Goal: Task Accomplishment & Management: Manage account settings

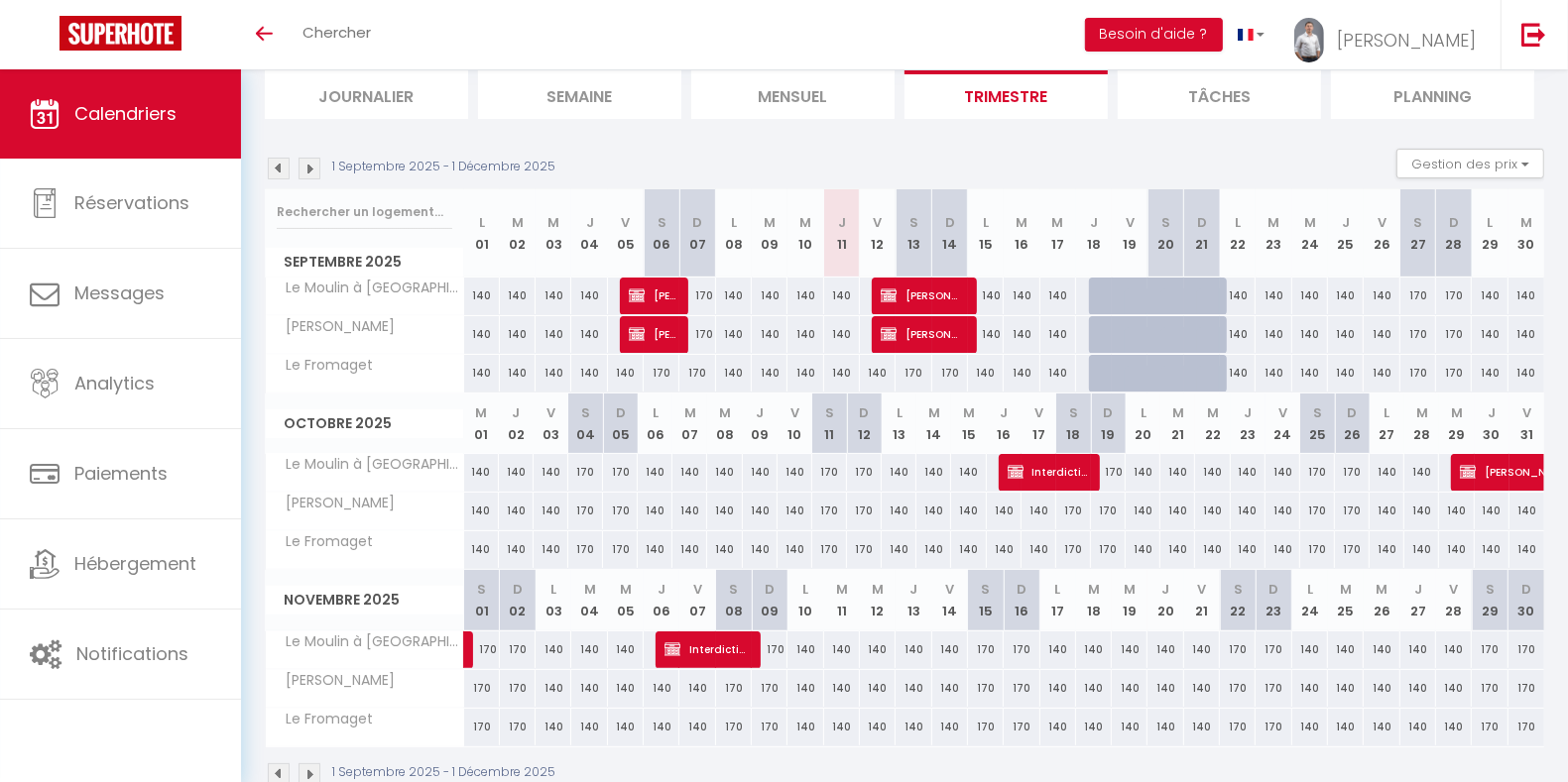
scroll to position [129, 0]
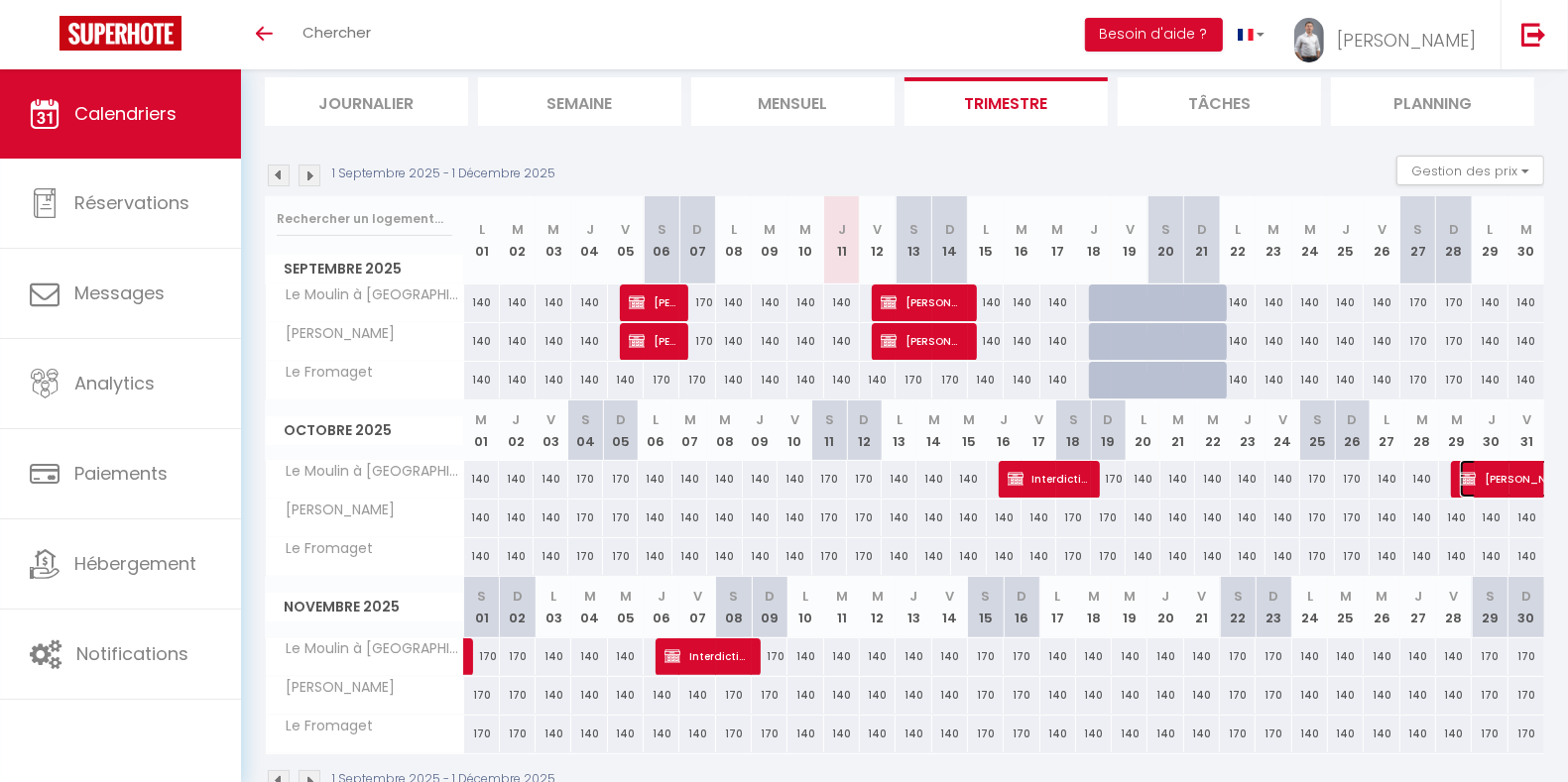
click at [1515, 472] on span "[PERSON_NAME]" at bounding box center [1527, 479] width 136 height 38
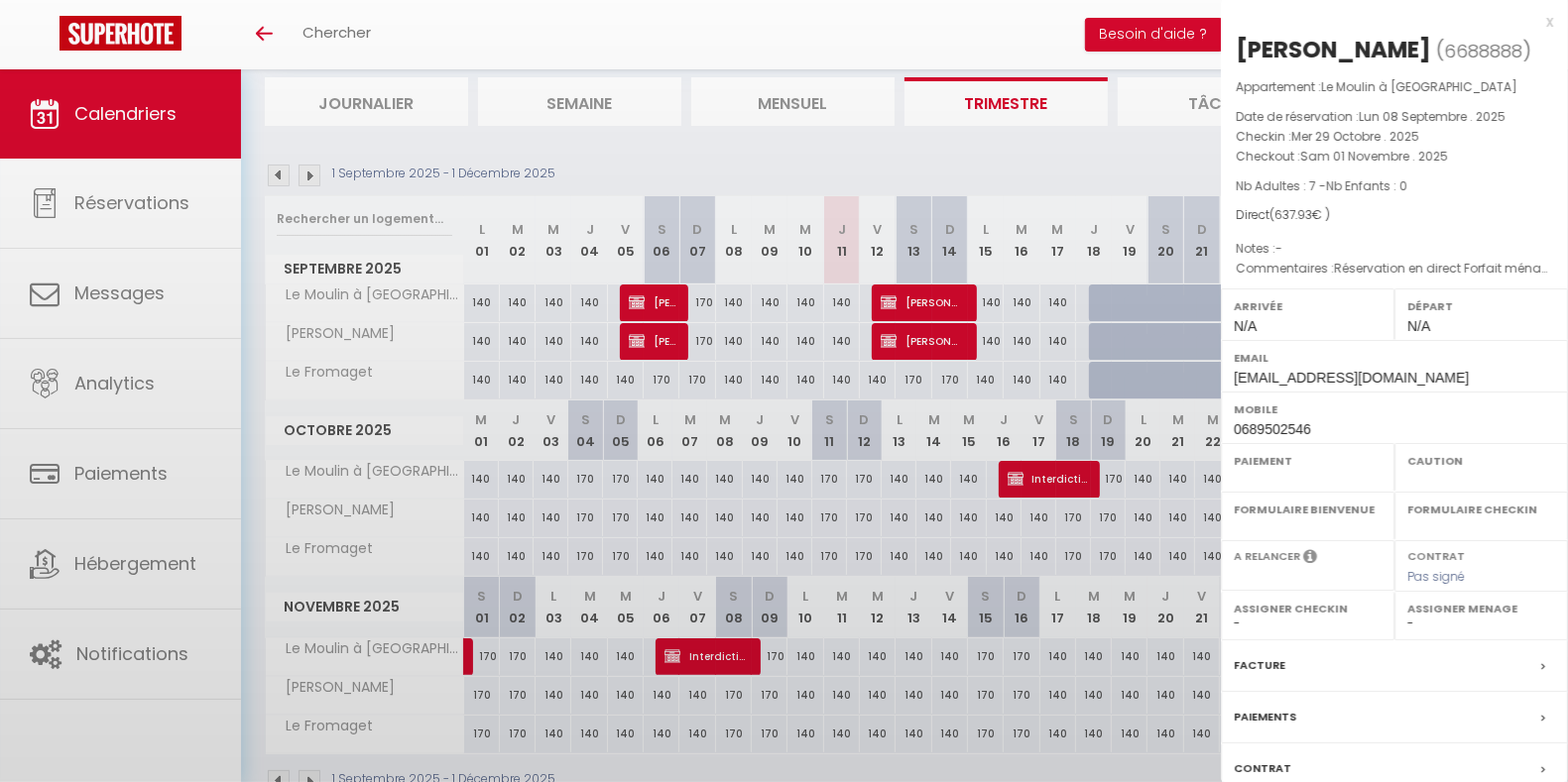
select select "OK"
select select "KO"
select select "0"
select select "1"
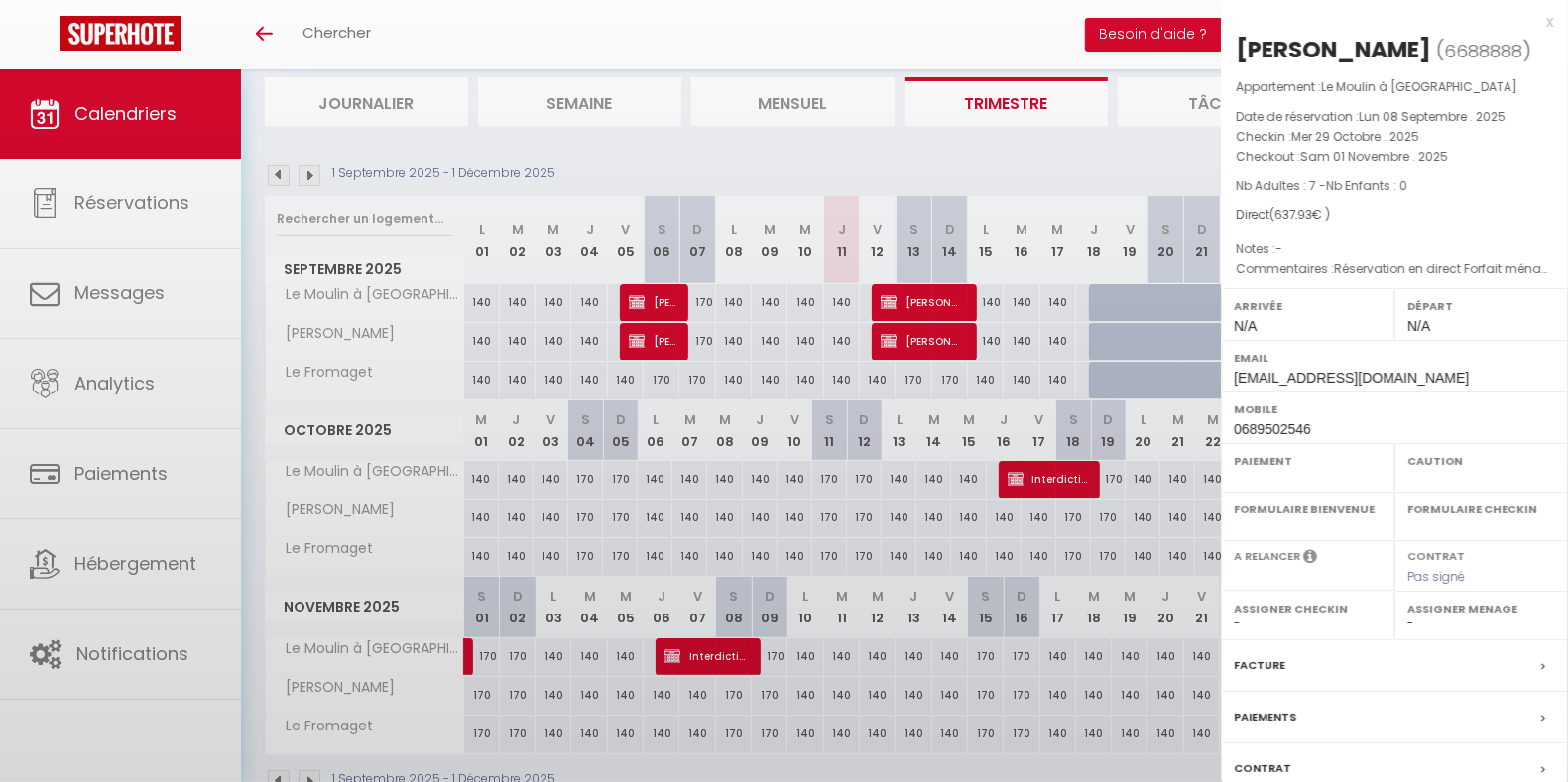
select select
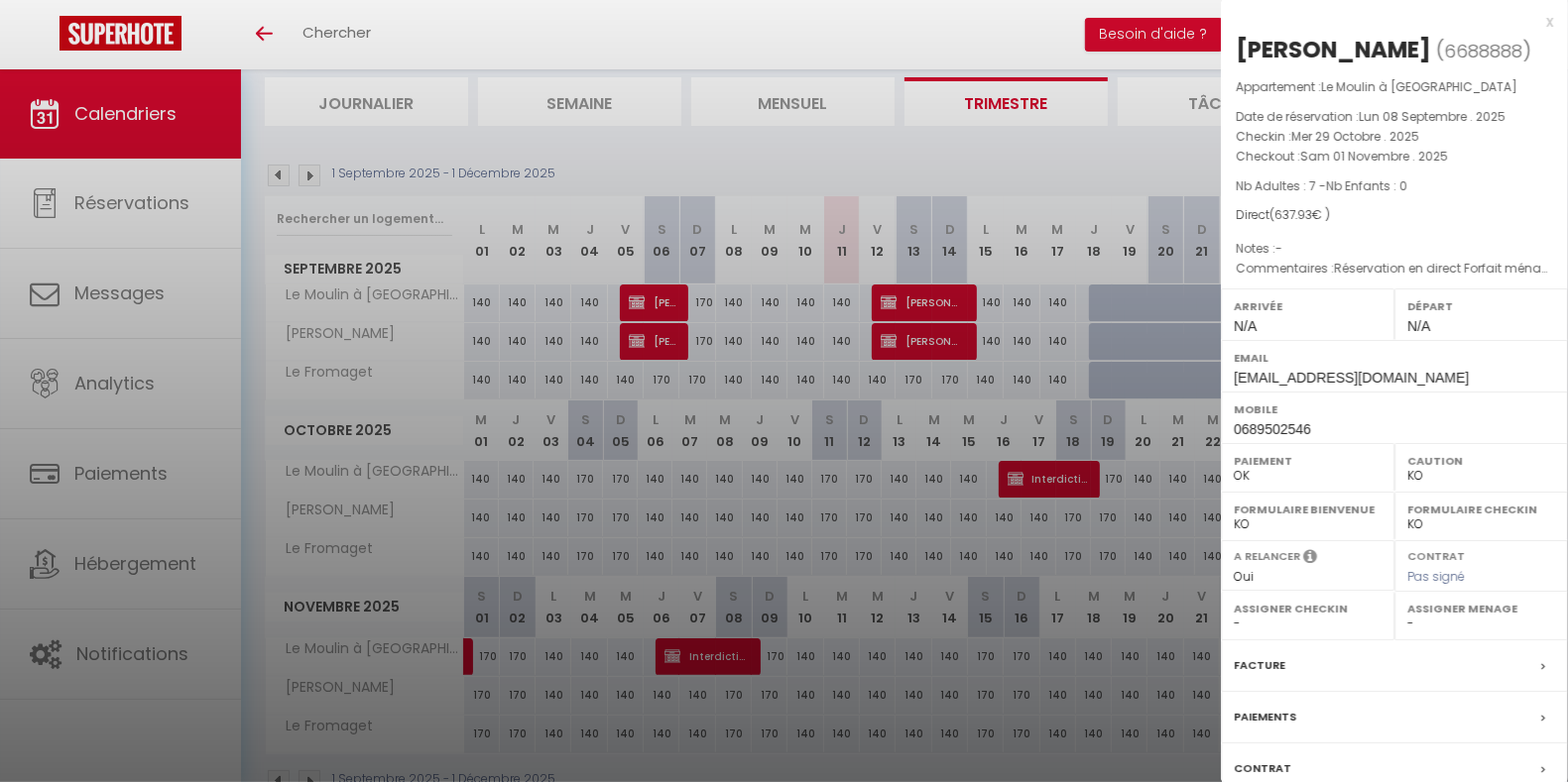
select select "46129"
select select "49858"
click at [664, 595] on div at bounding box center [784, 391] width 1568 height 782
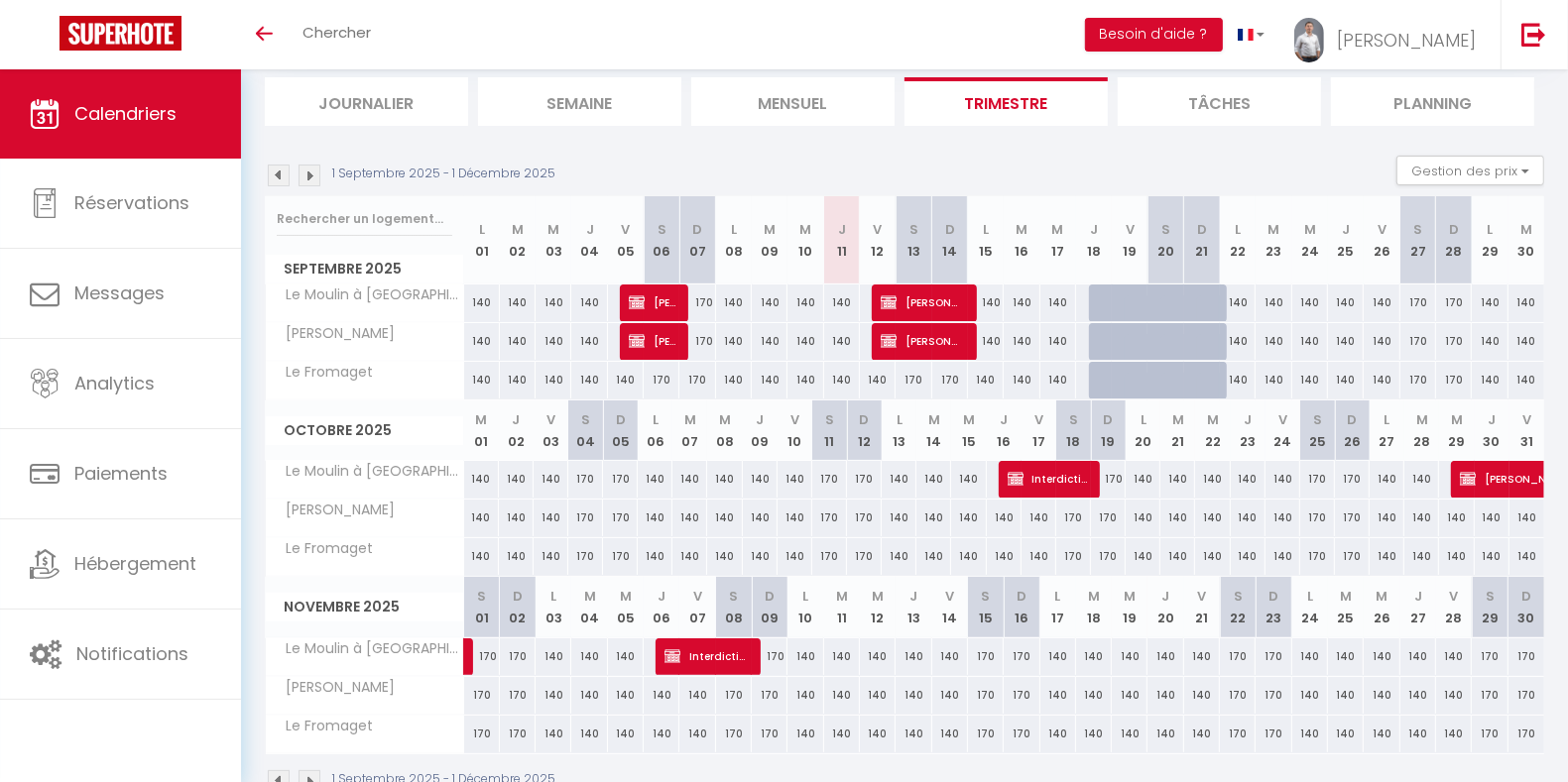
scroll to position [177, 0]
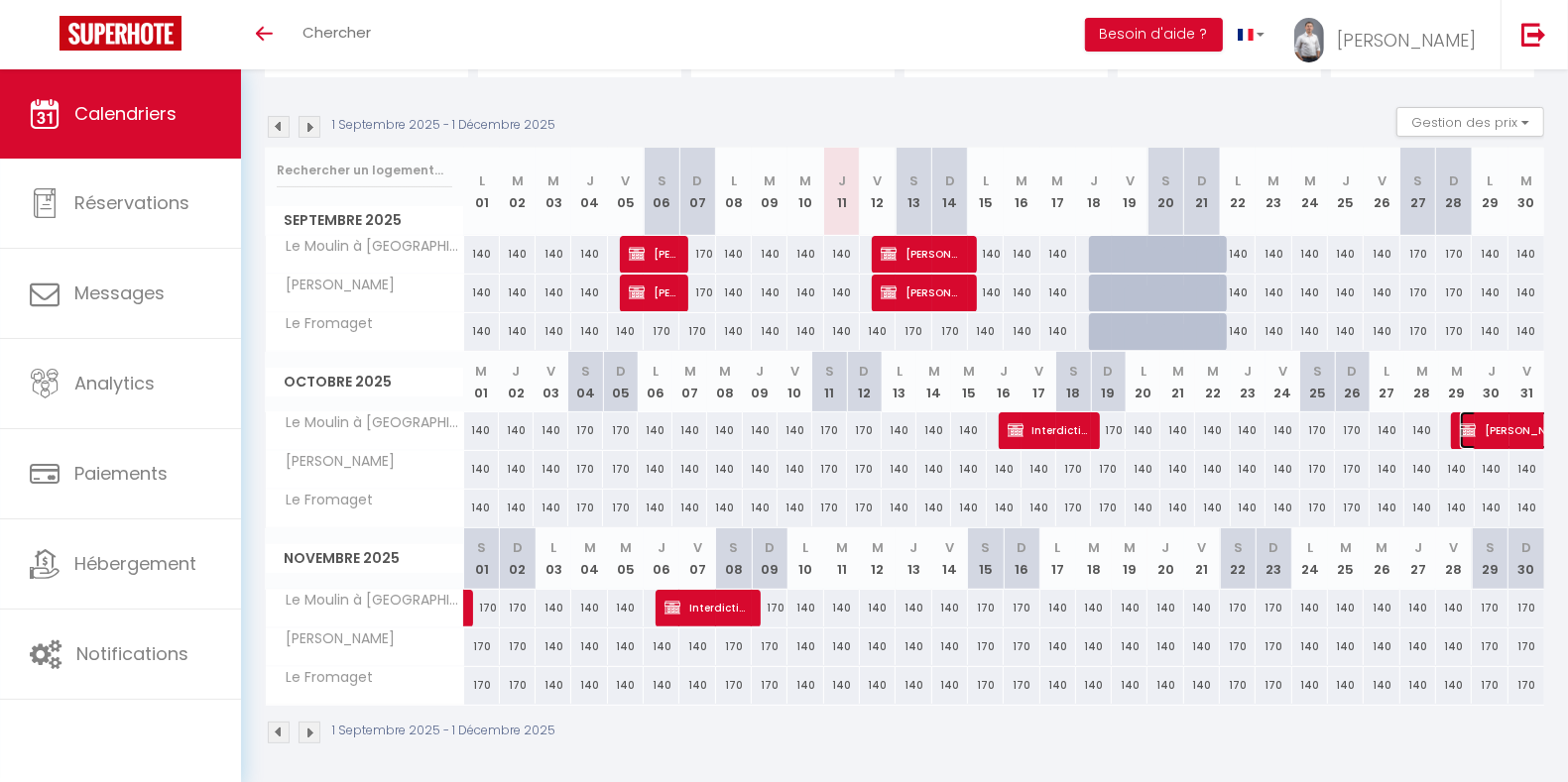
click at [1489, 430] on span "[PERSON_NAME]" at bounding box center [1527, 430] width 136 height 38
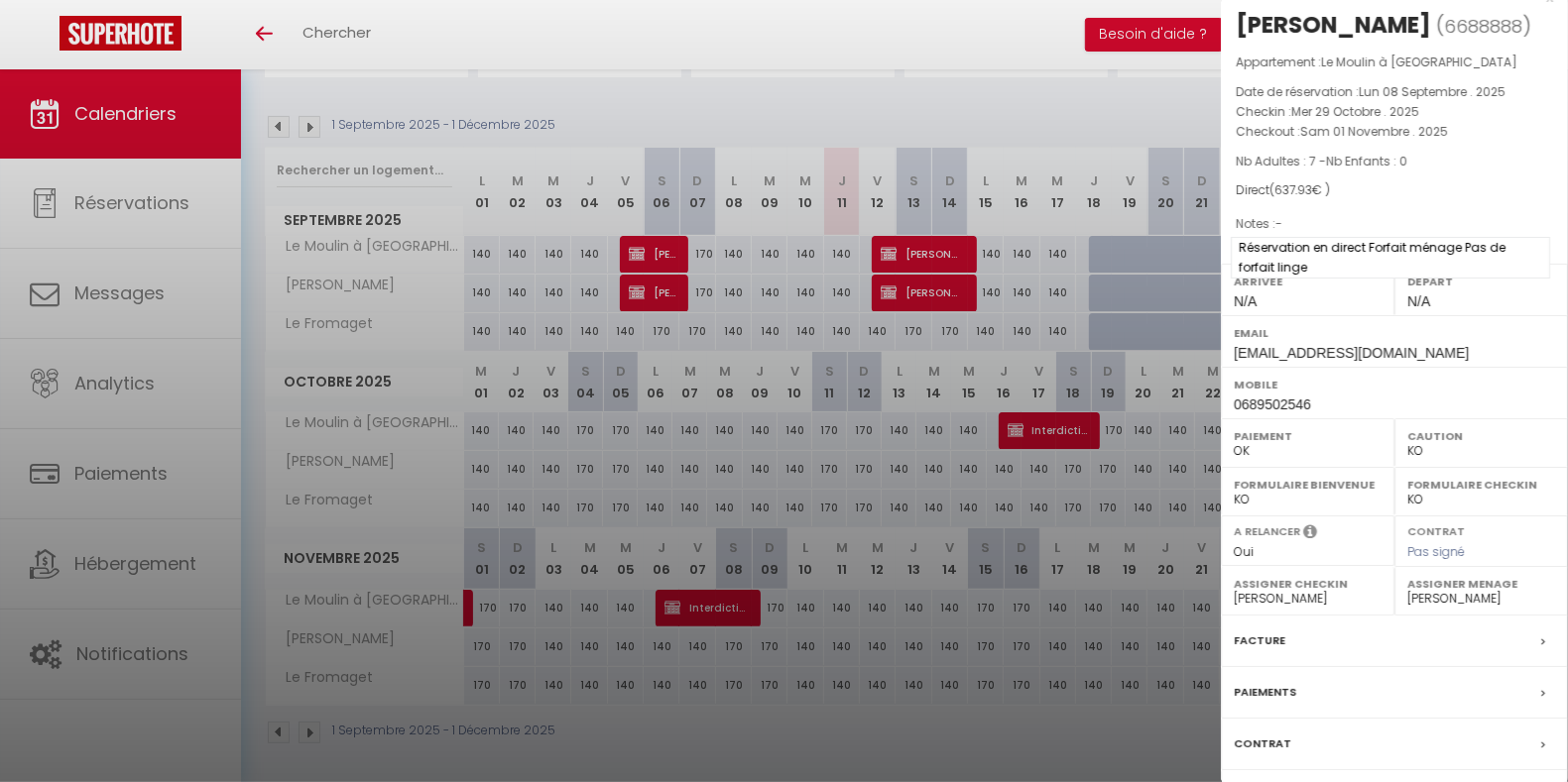
scroll to position [7, 0]
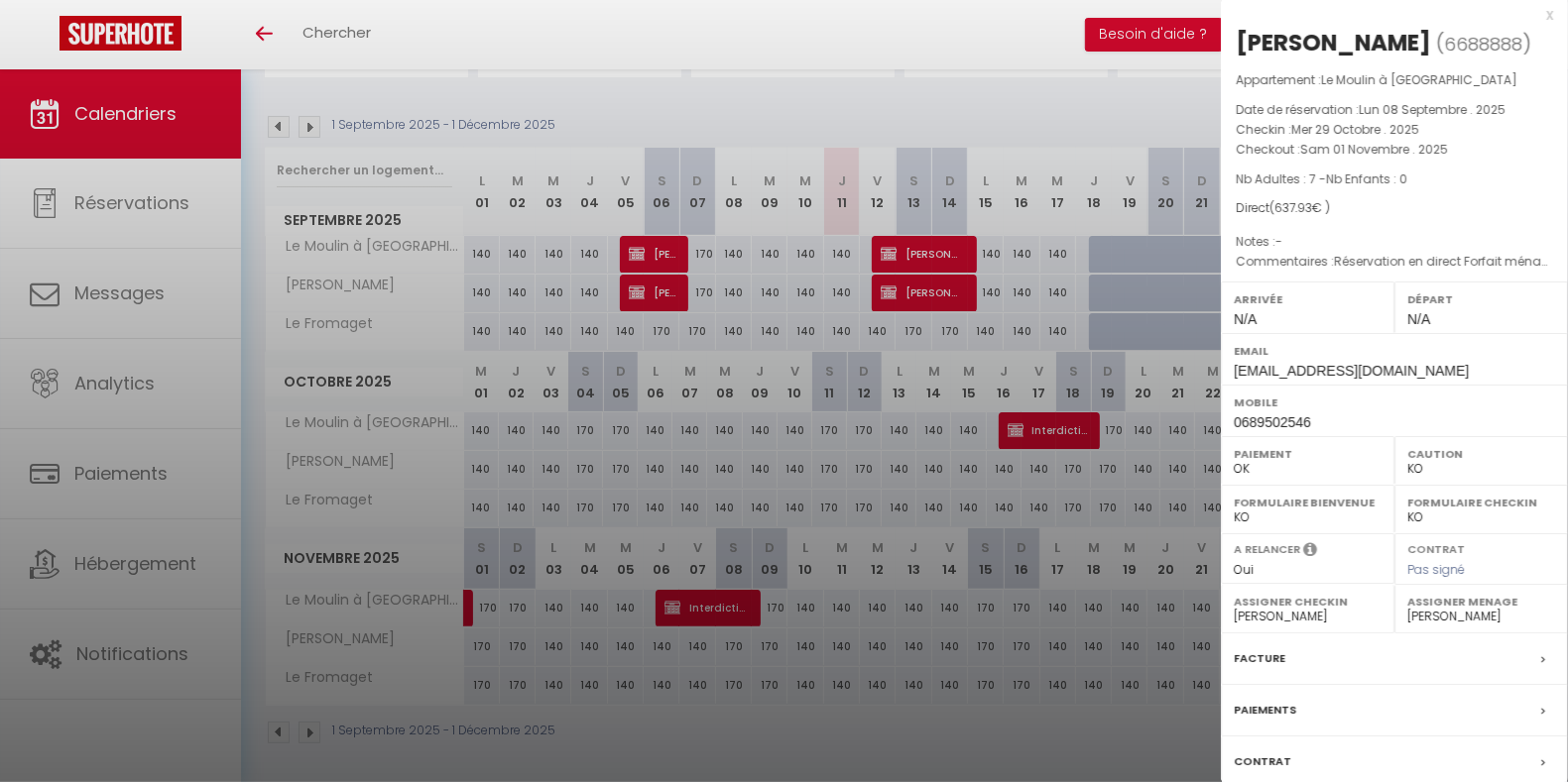
click at [933, 311] on div at bounding box center [784, 391] width 1568 height 782
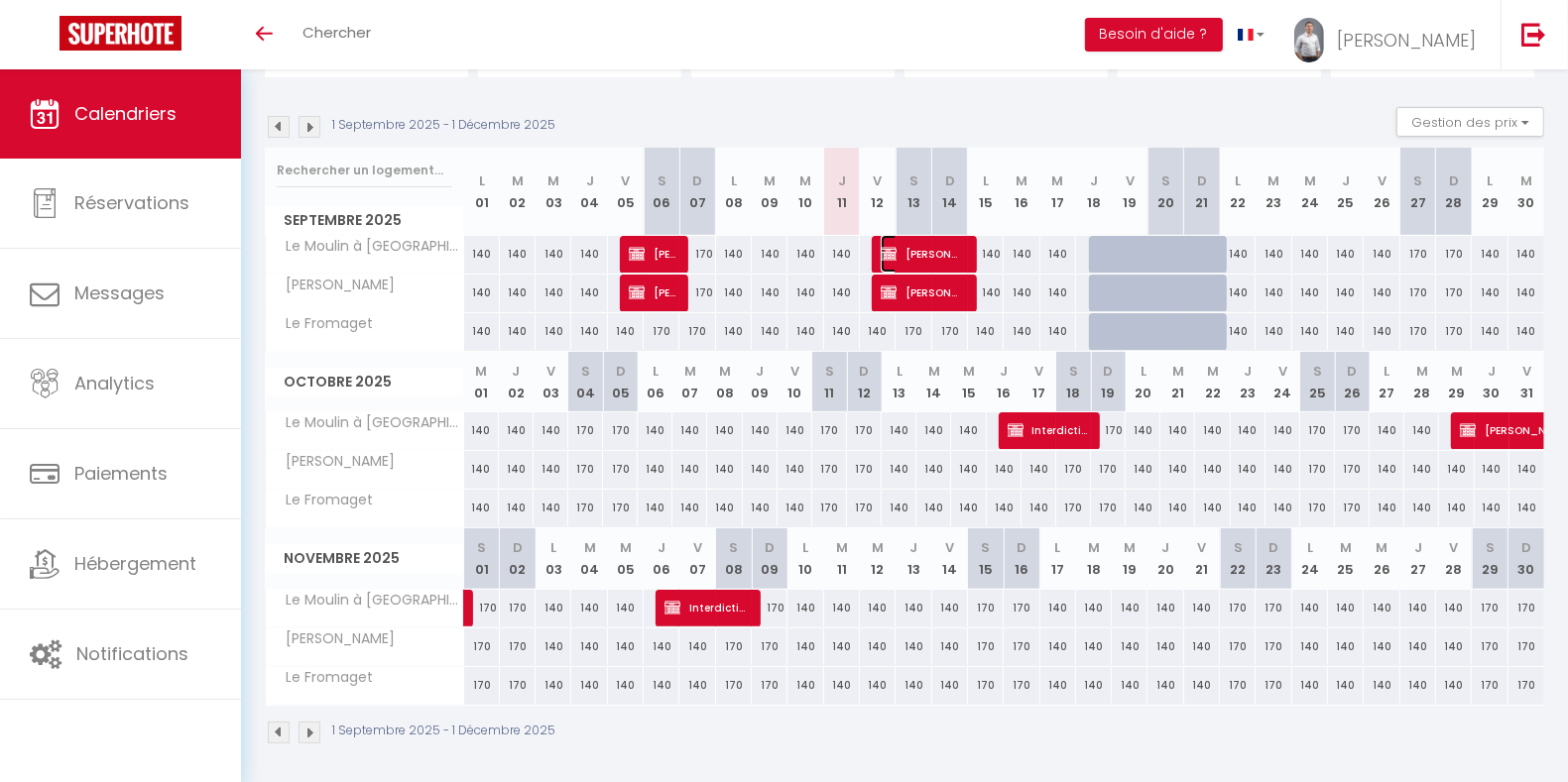
click at [926, 252] on span "[PERSON_NAME]" at bounding box center [922, 254] width 84 height 38
select select "OK"
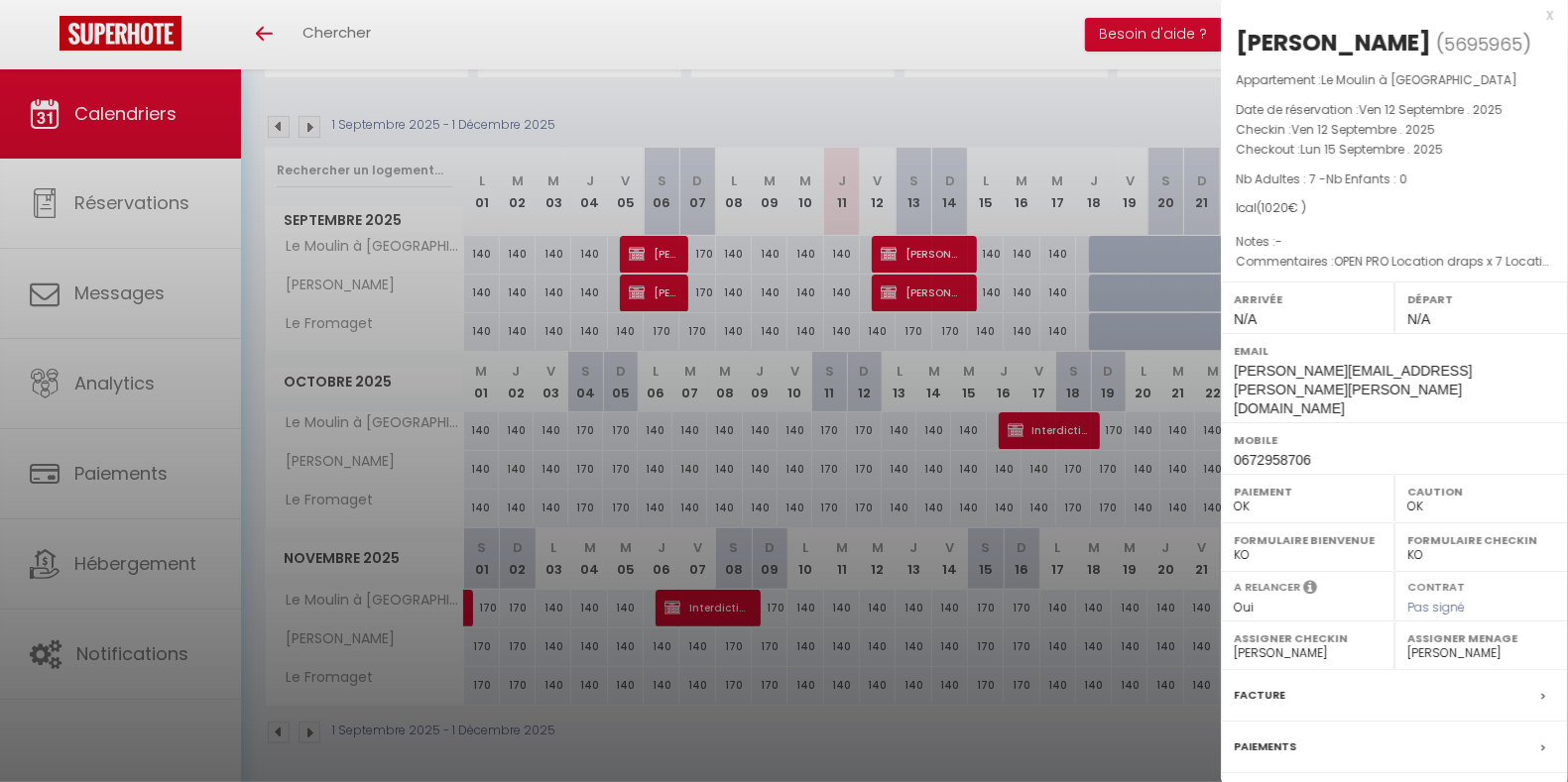
click at [663, 244] on div at bounding box center [784, 391] width 1568 height 782
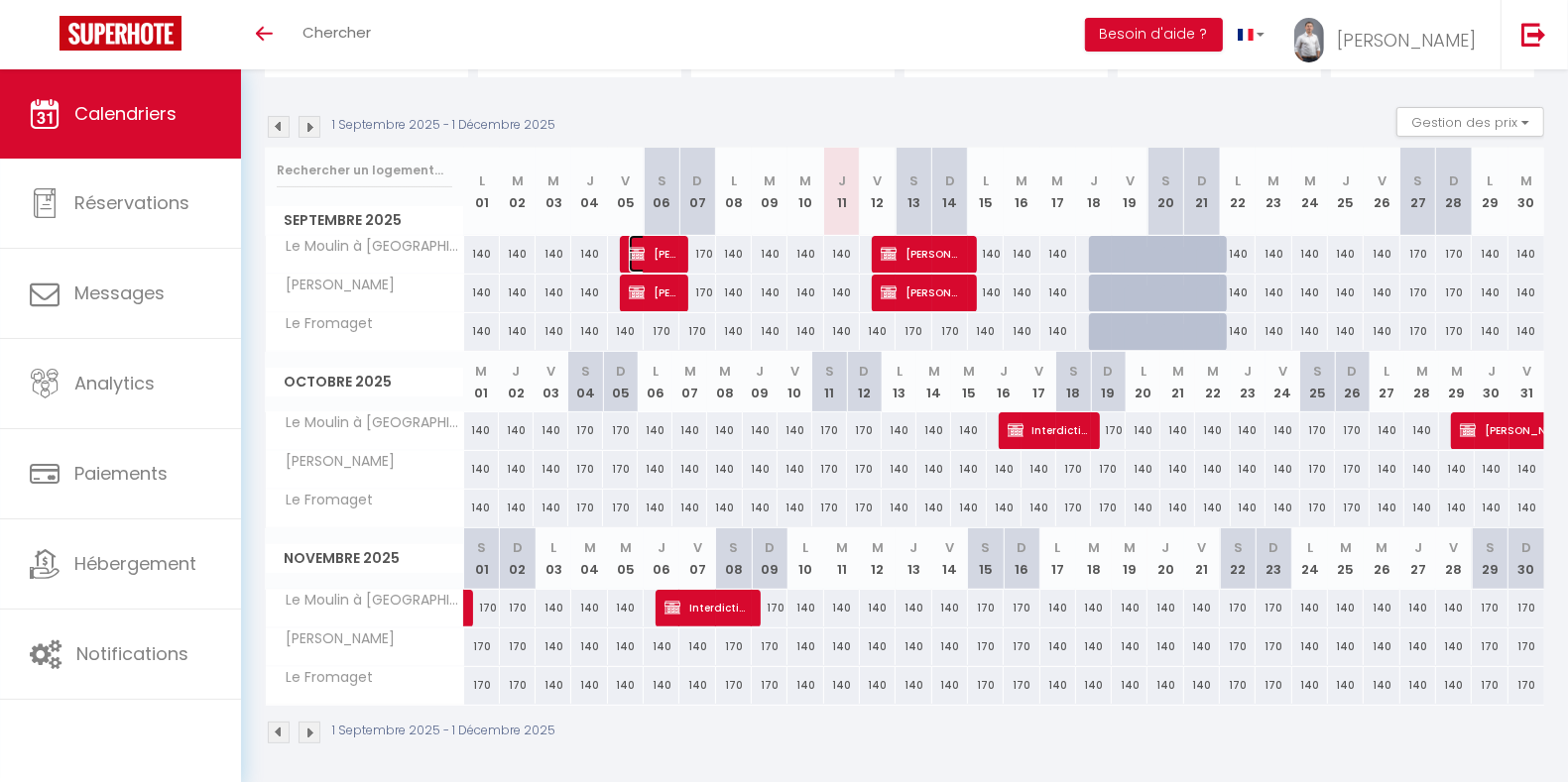
click at [663, 244] on span "[PERSON_NAME]" at bounding box center [653, 254] width 48 height 38
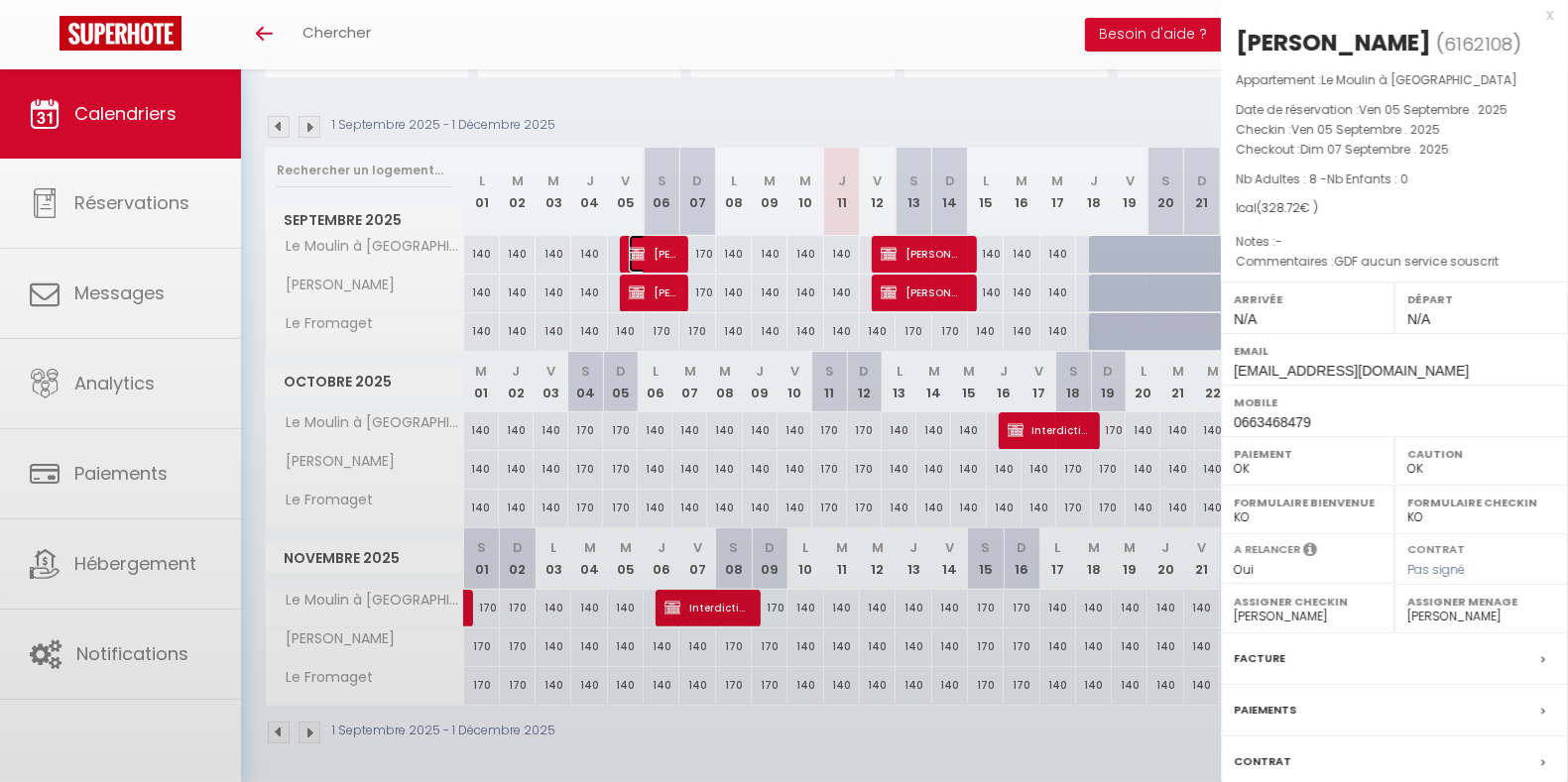
select select "KO"
select select
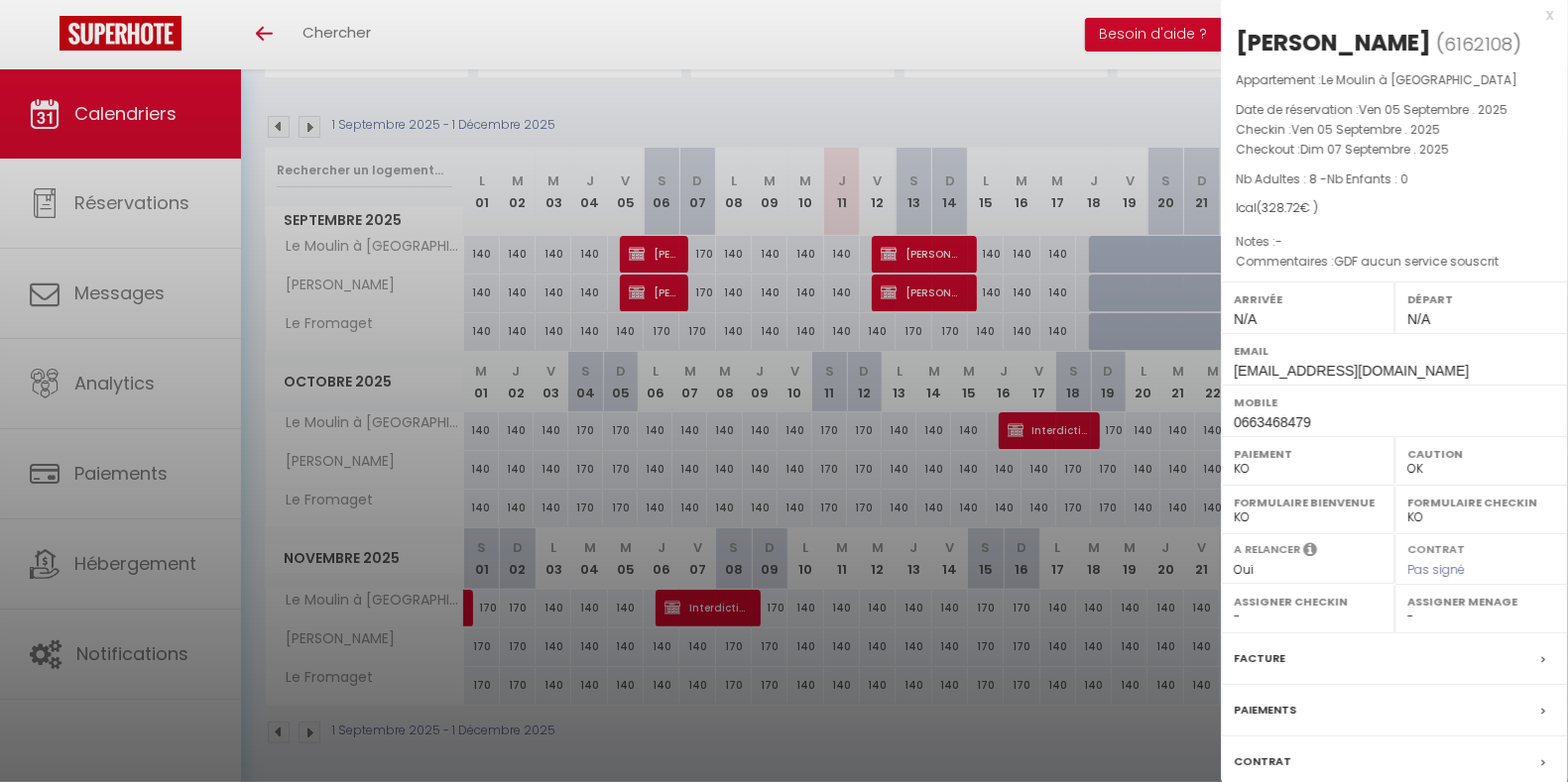
click at [935, 712] on div at bounding box center [784, 391] width 1568 height 782
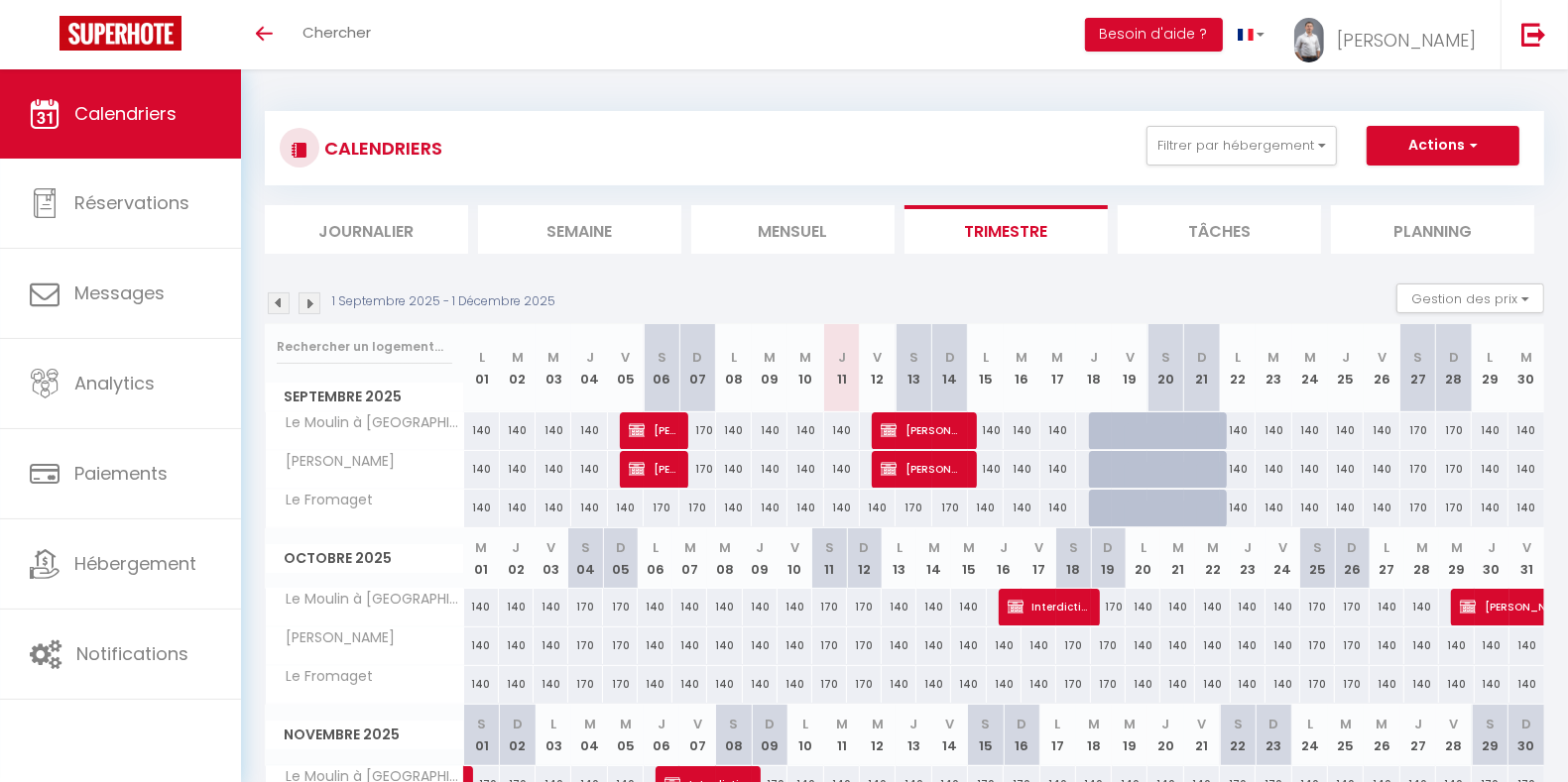
scroll to position [0, 0]
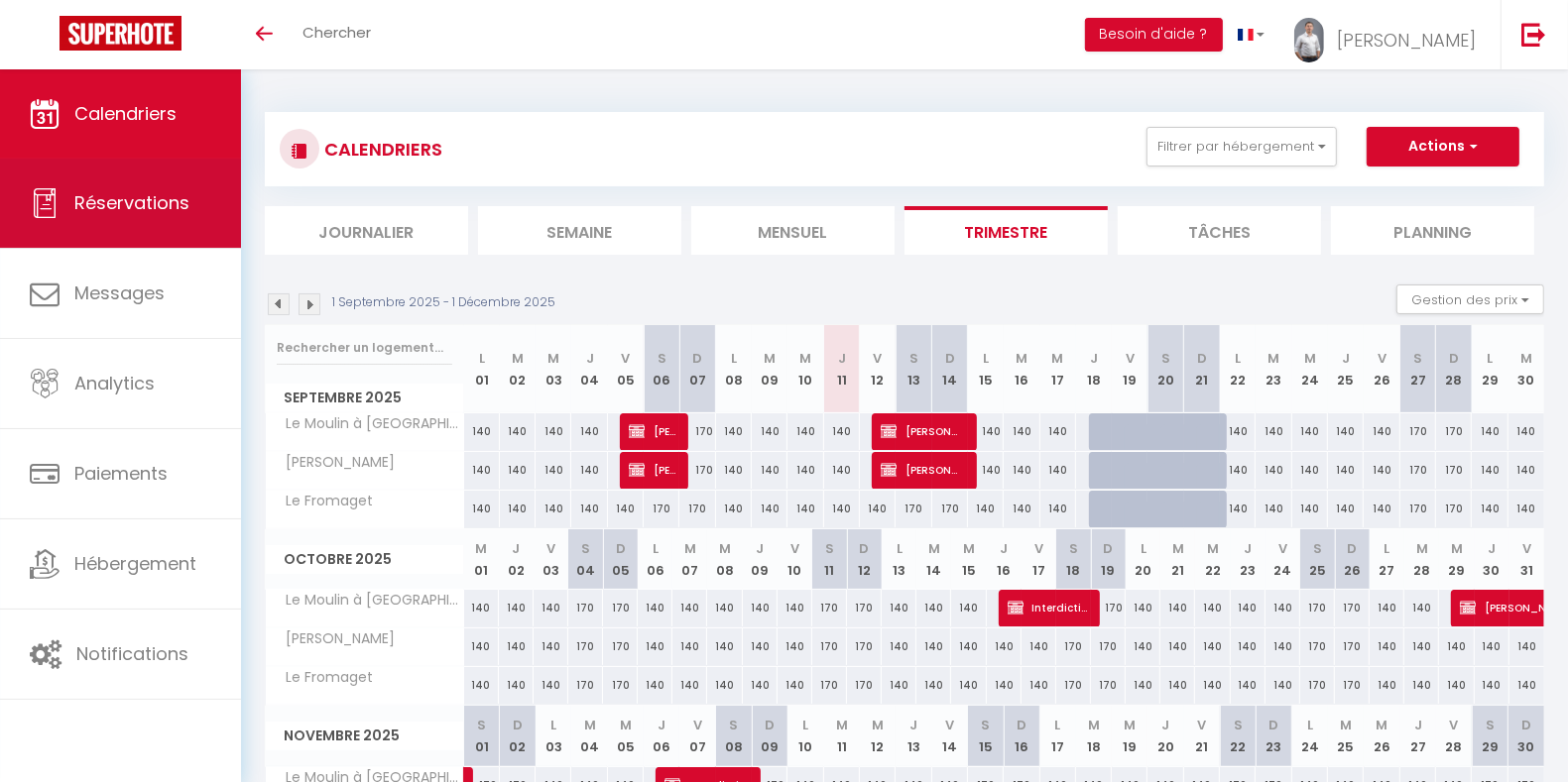
click at [176, 207] on span "Réservations" at bounding box center [131, 202] width 115 height 25
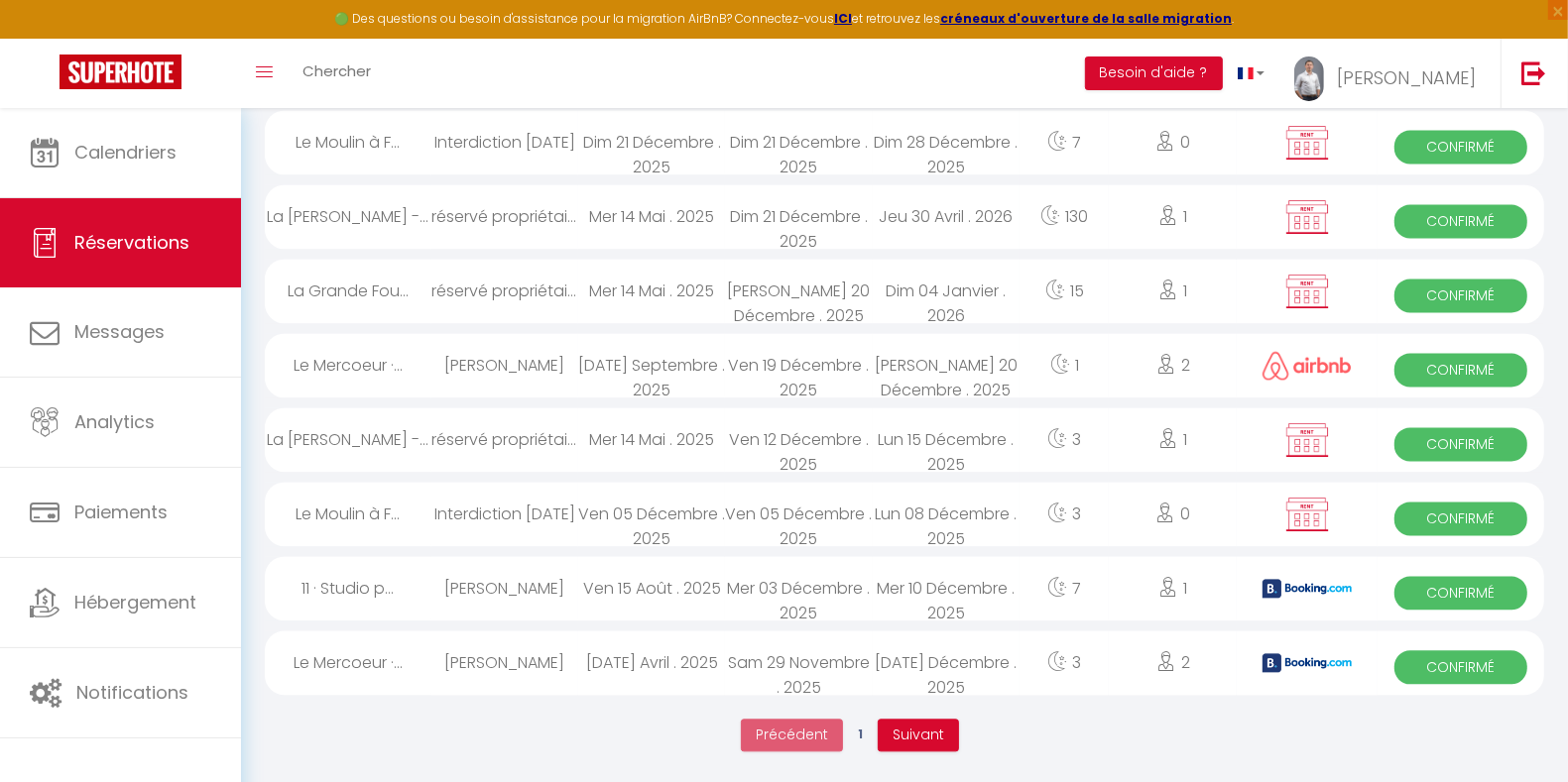
scroll to position [3337, 0]
click at [521, 364] on div "[PERSON_NAME]" at bounding box center [504, 366] width 146 height 65
select select "OK"
select select "0"
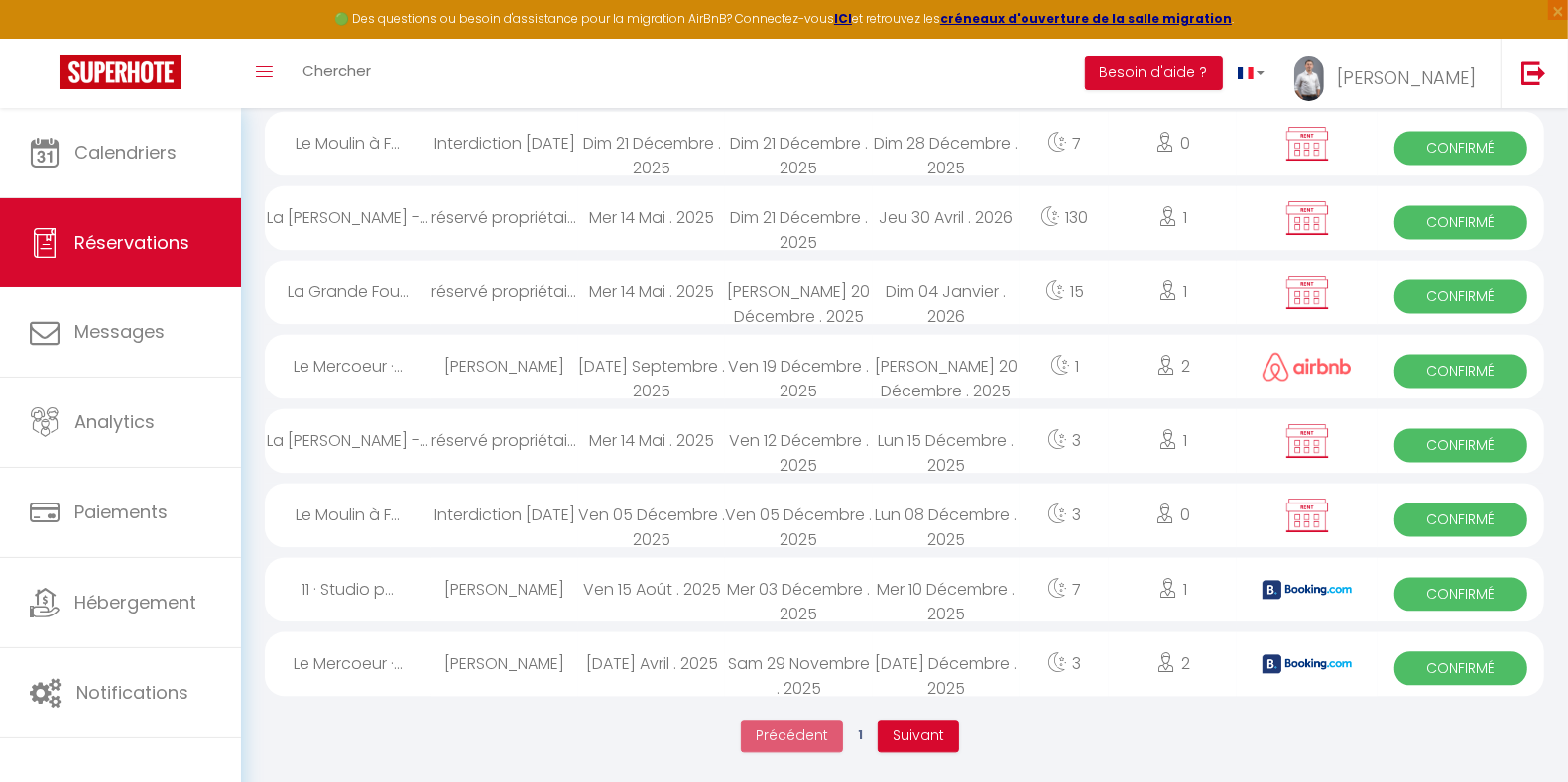
select select "0"
select select "1"
select select
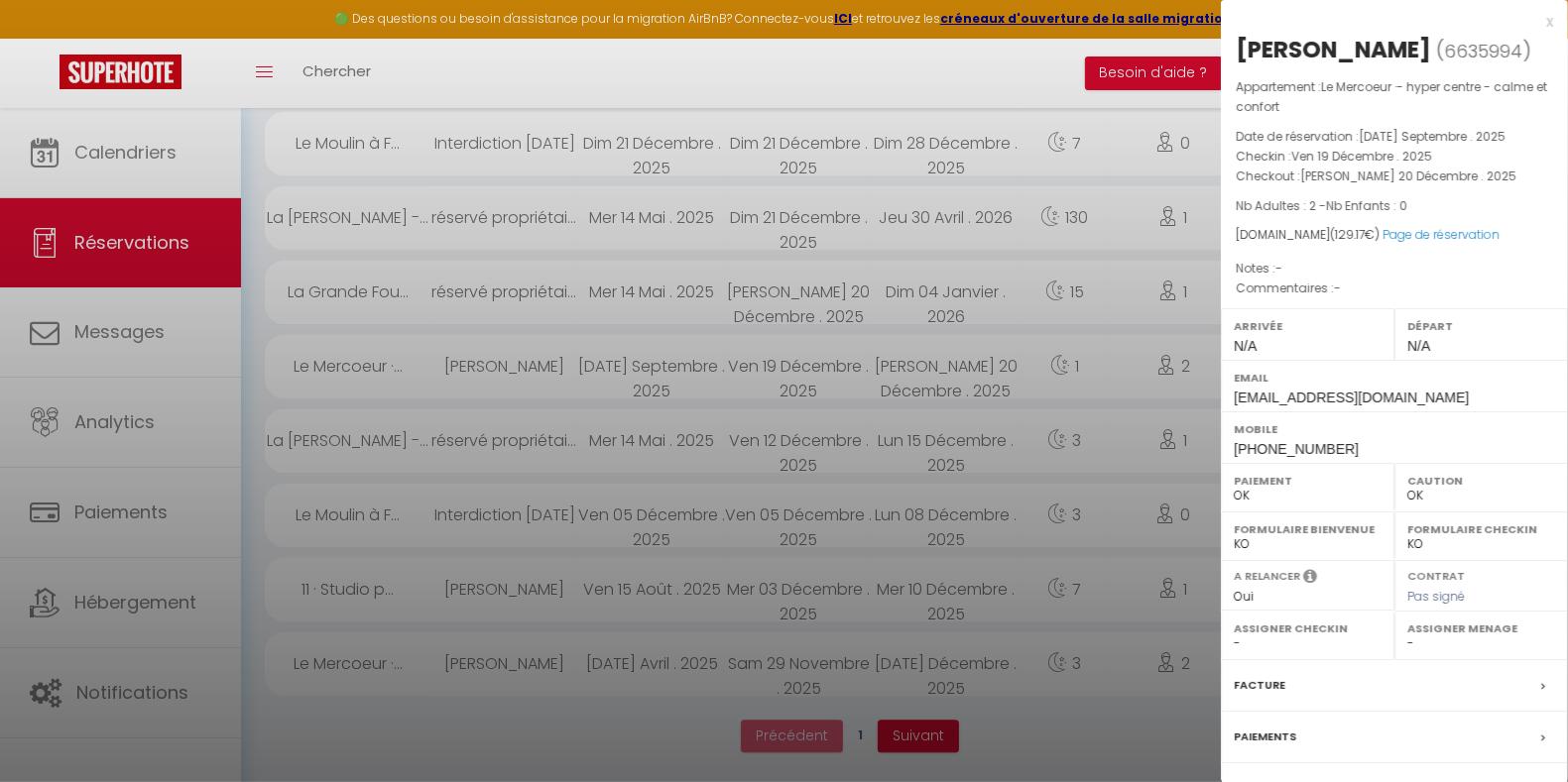
select select "33058"
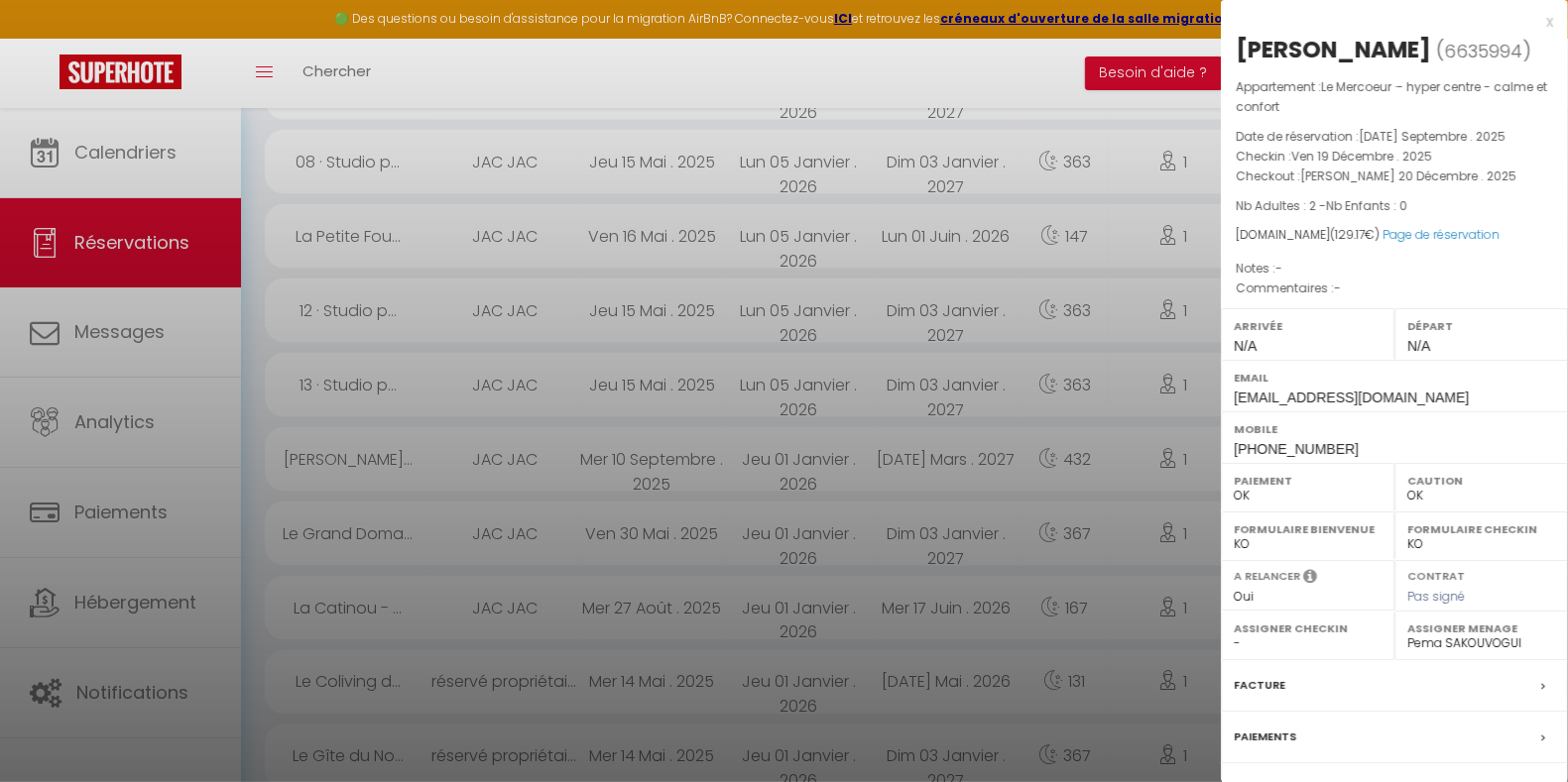
scroll to position [186, 0]
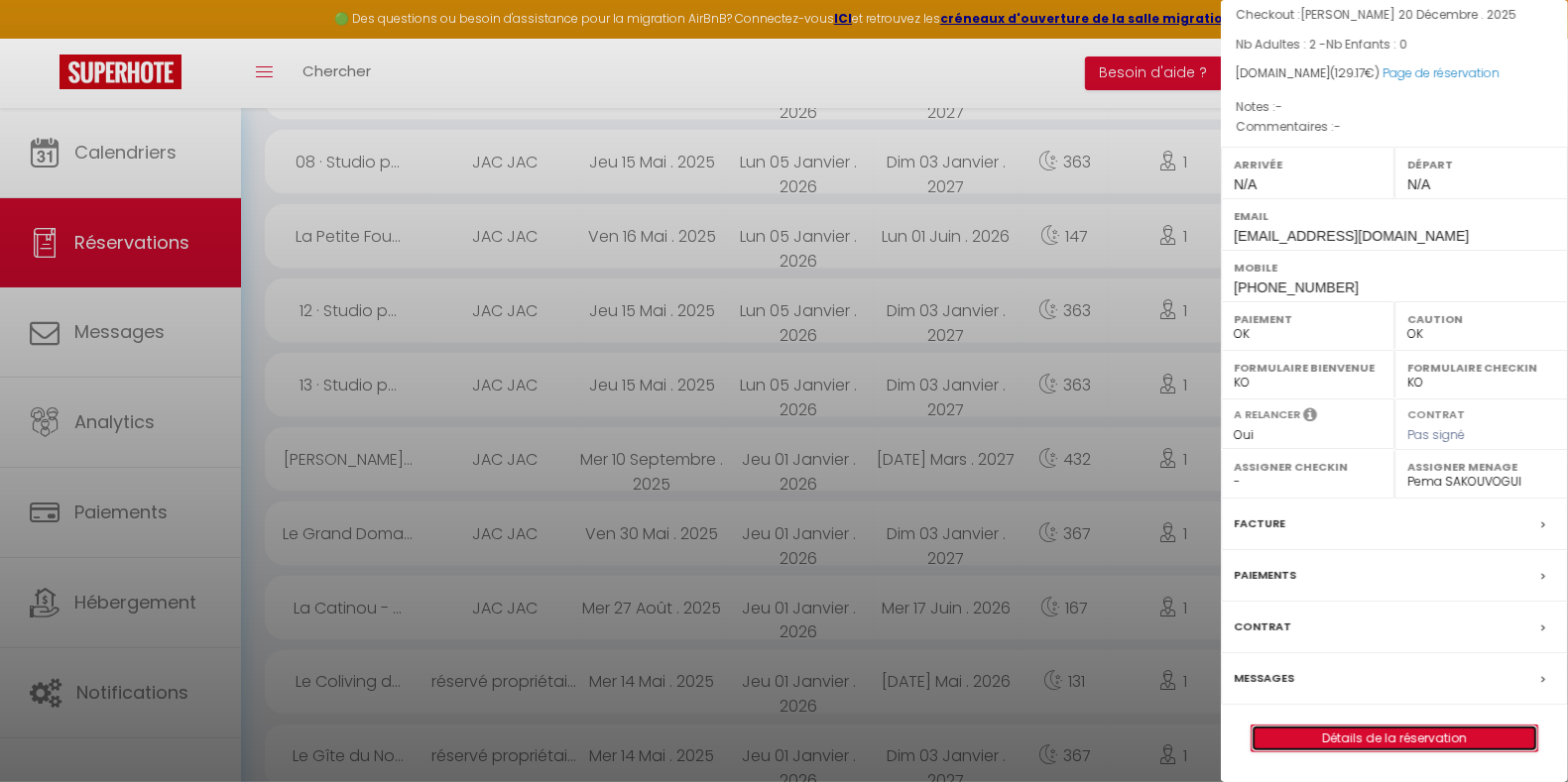
click at [1391, 727] on link "Détails de la réservation" at bounding box center [1394, 739] width 286 height 26
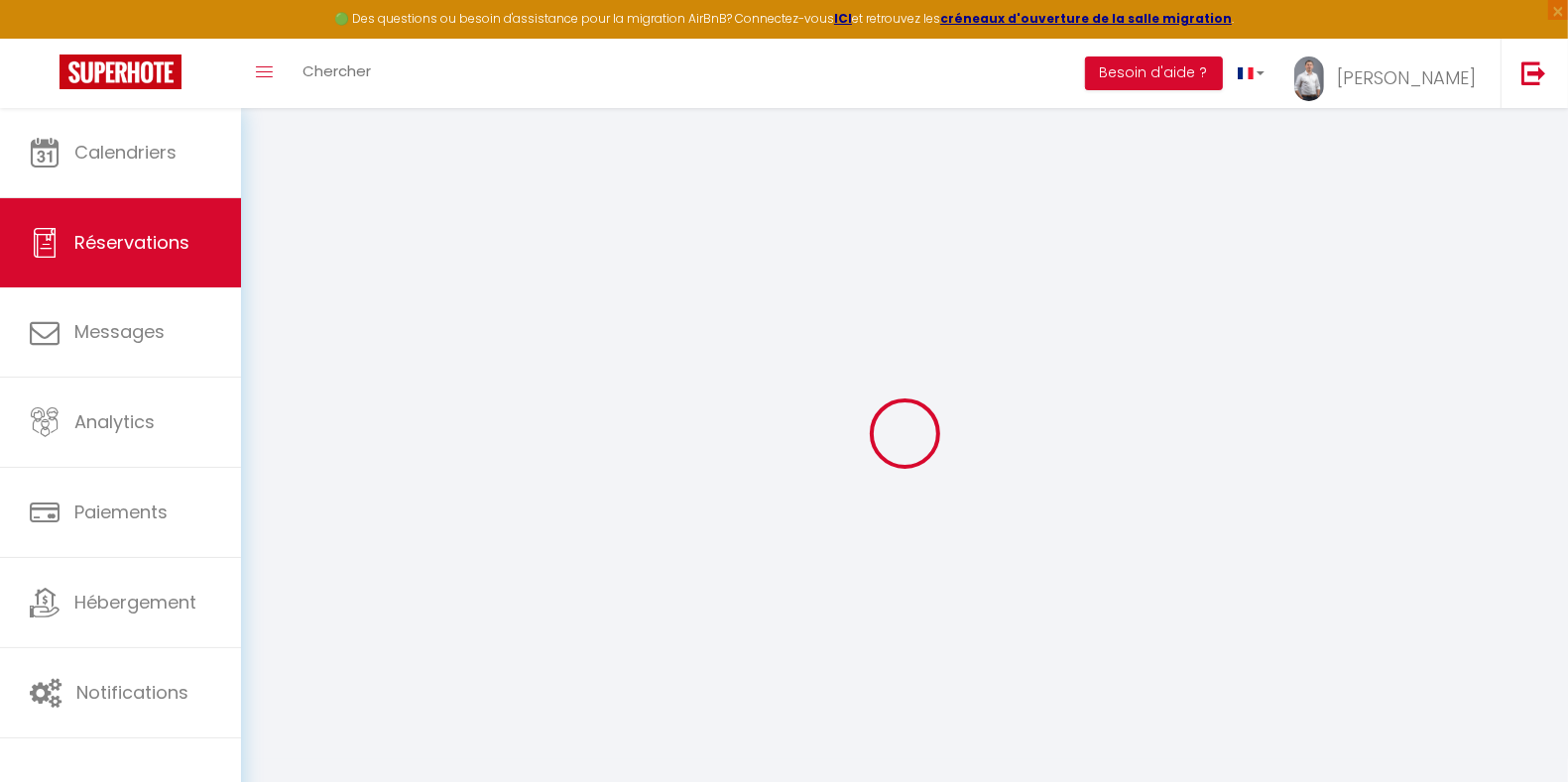
type input "Shana"
type input "[PERSON_NAME]"
type input "[EMAIL_ADDRESS][DOMAIN_NAME]"
type input "[PHONE_NUMBER]"
select select
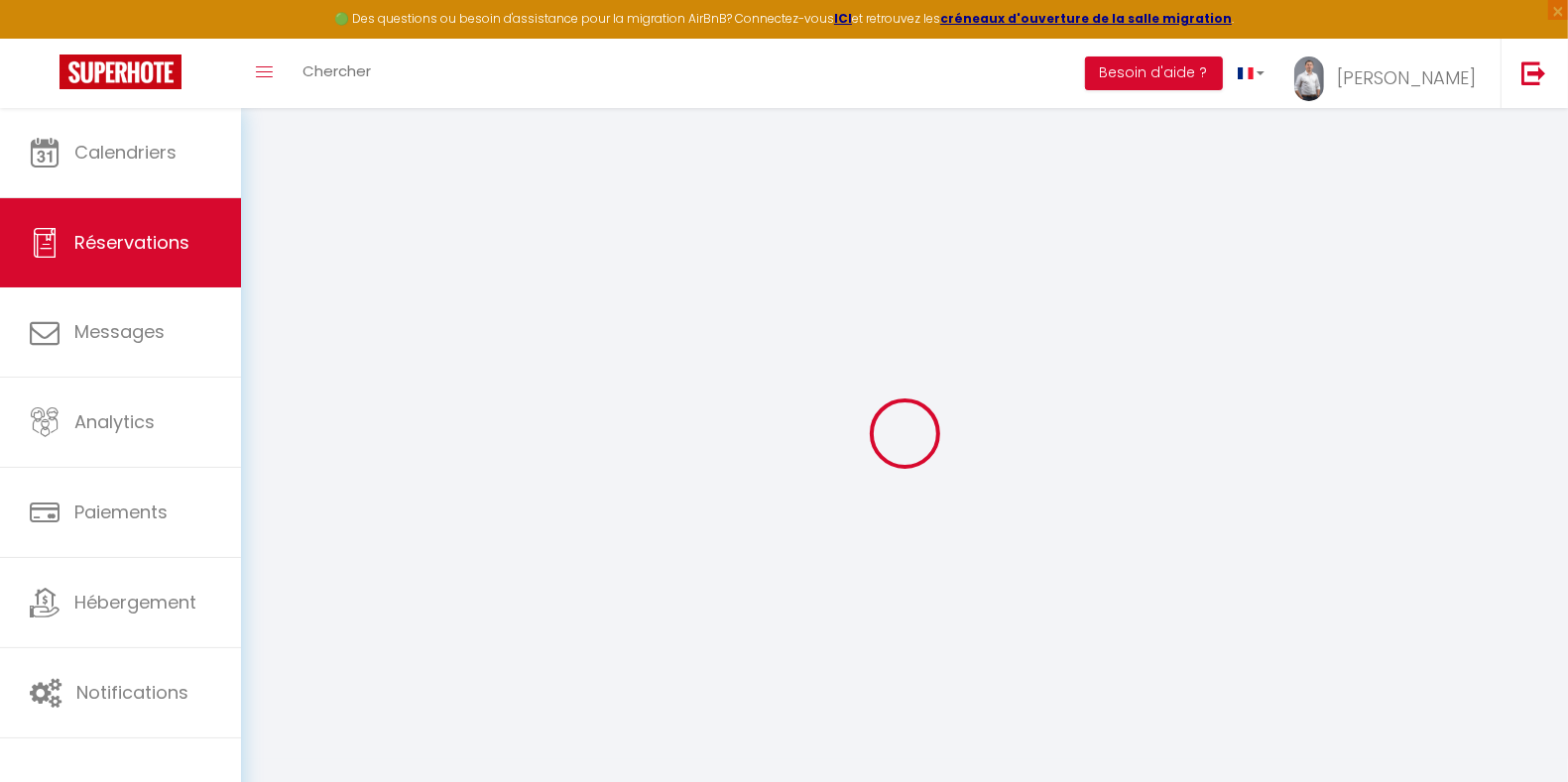
type input "22.32"
select select "50051"
select select "1"
select select
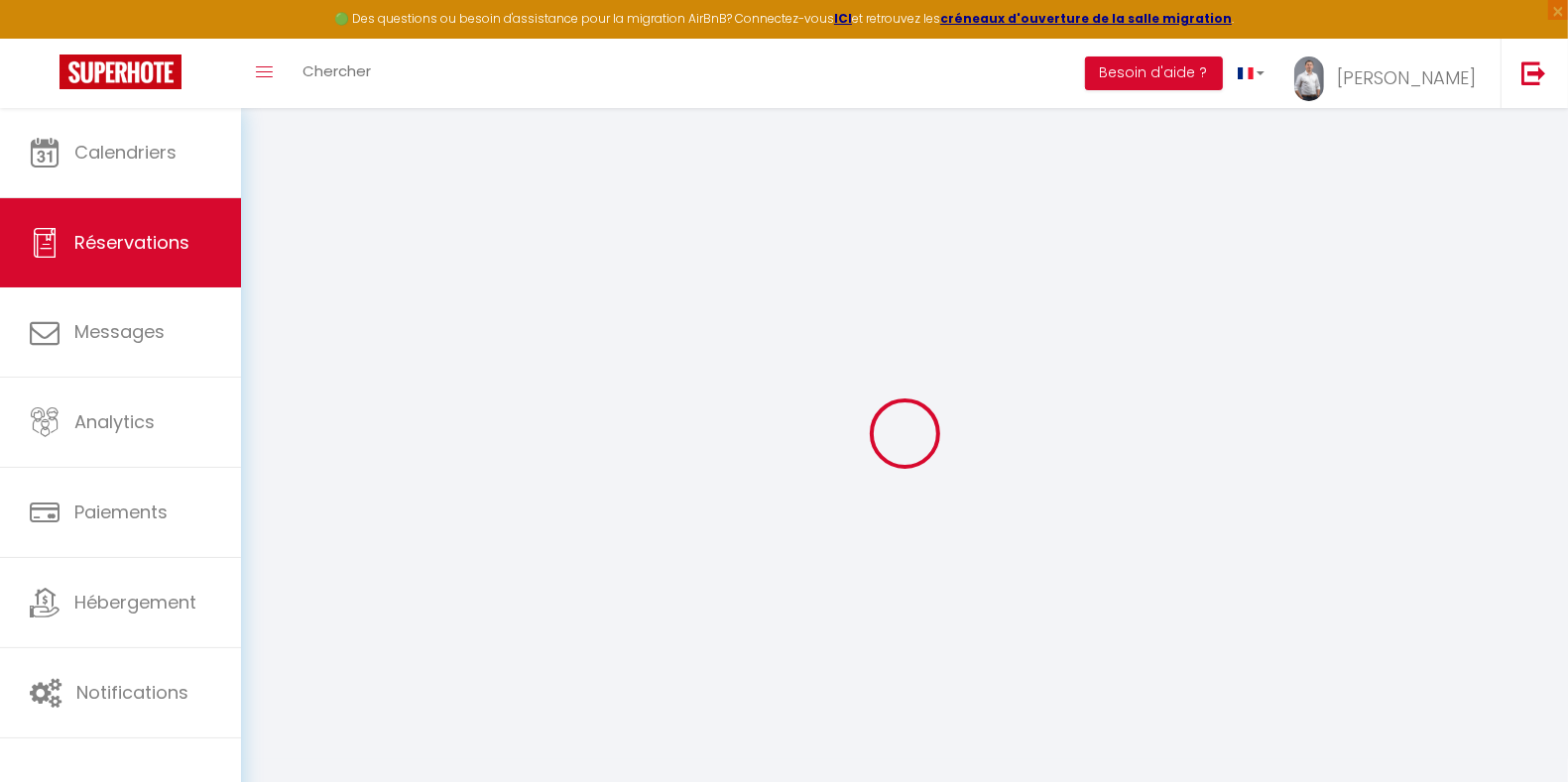
type input "2"
select select "12"
select select
type input "94"
checkbox input "false"
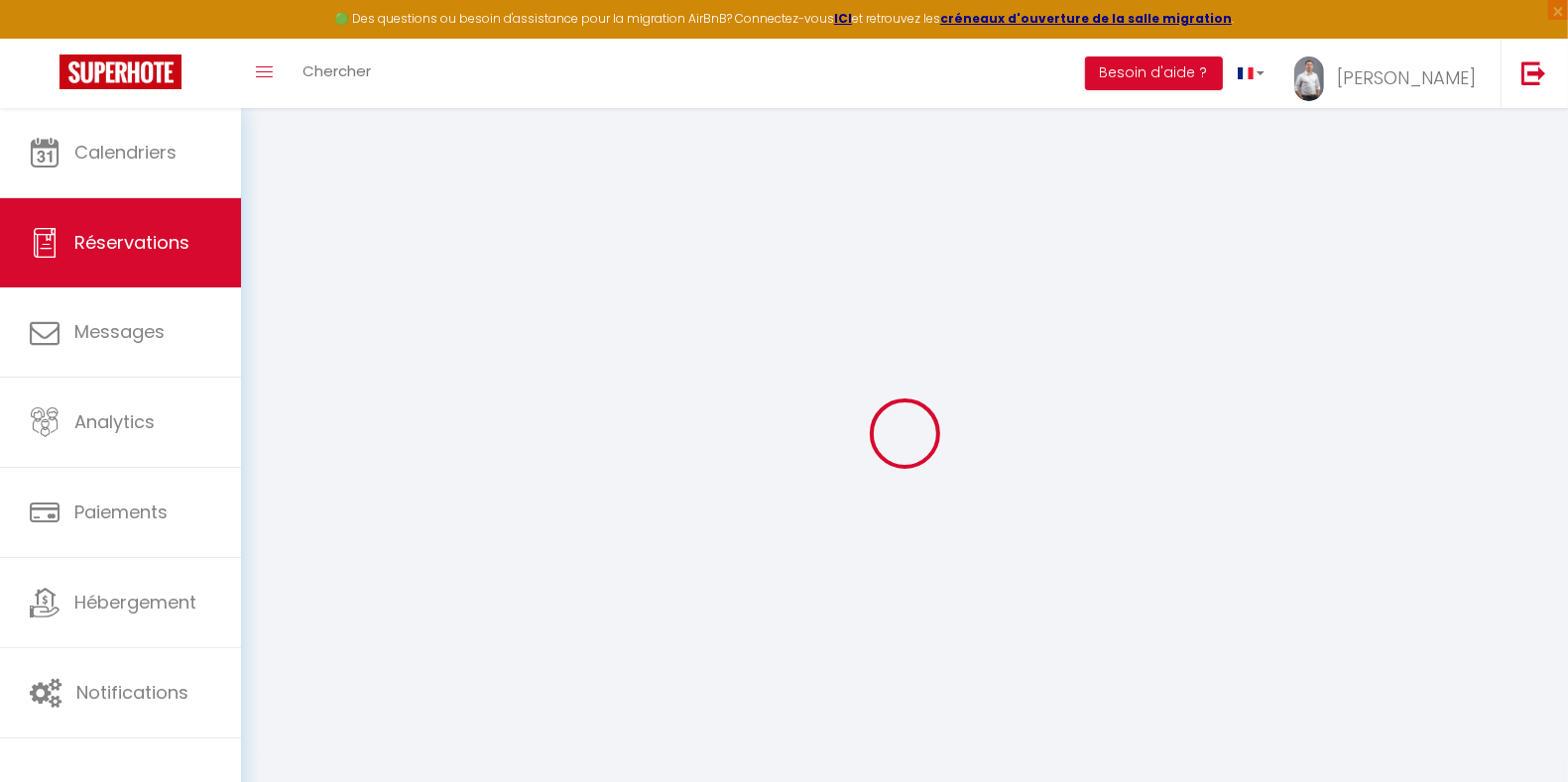
type input "0"
select select "1"
type input "0"
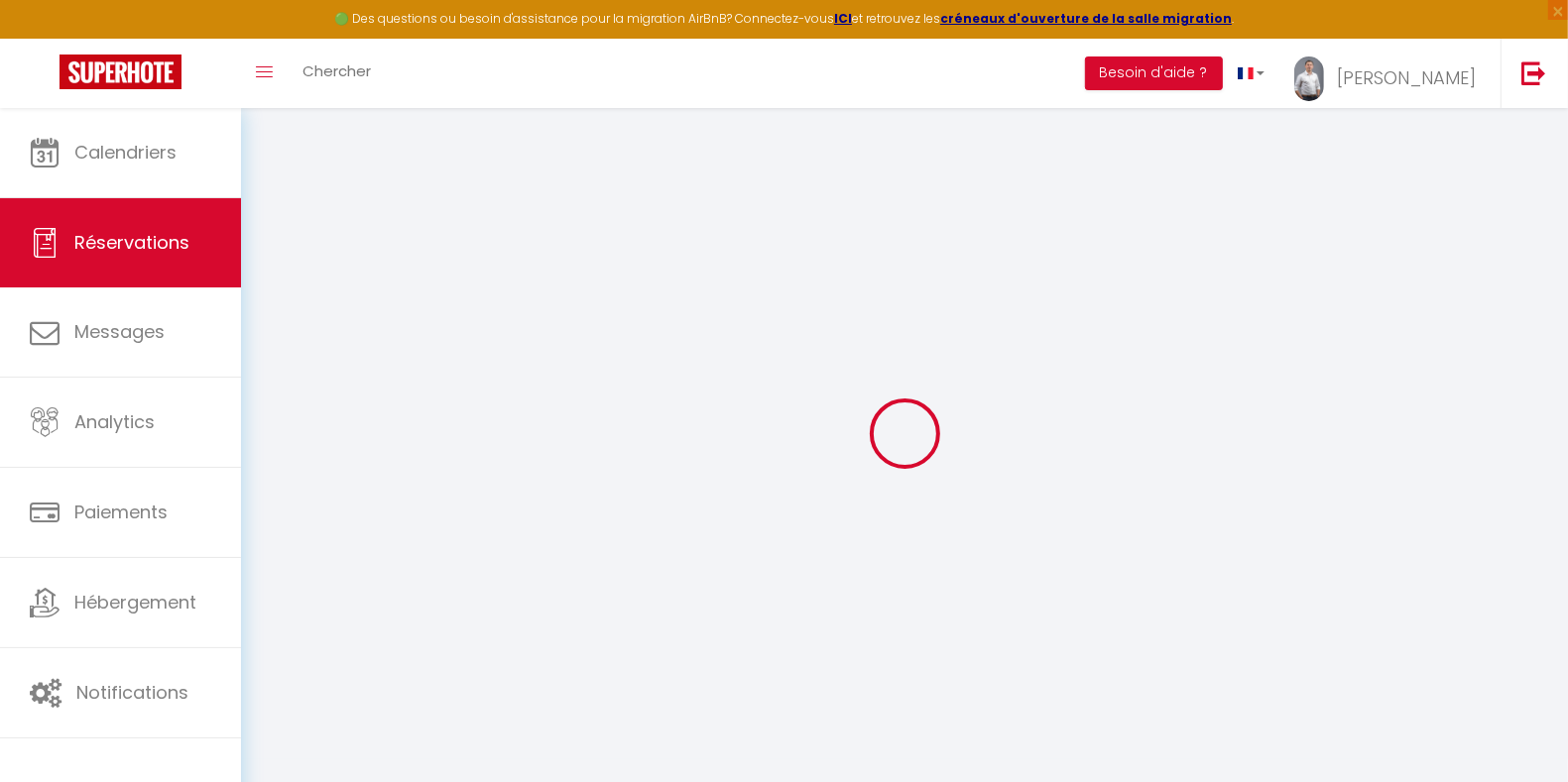
select select
select select "15"
checkbox input "false"
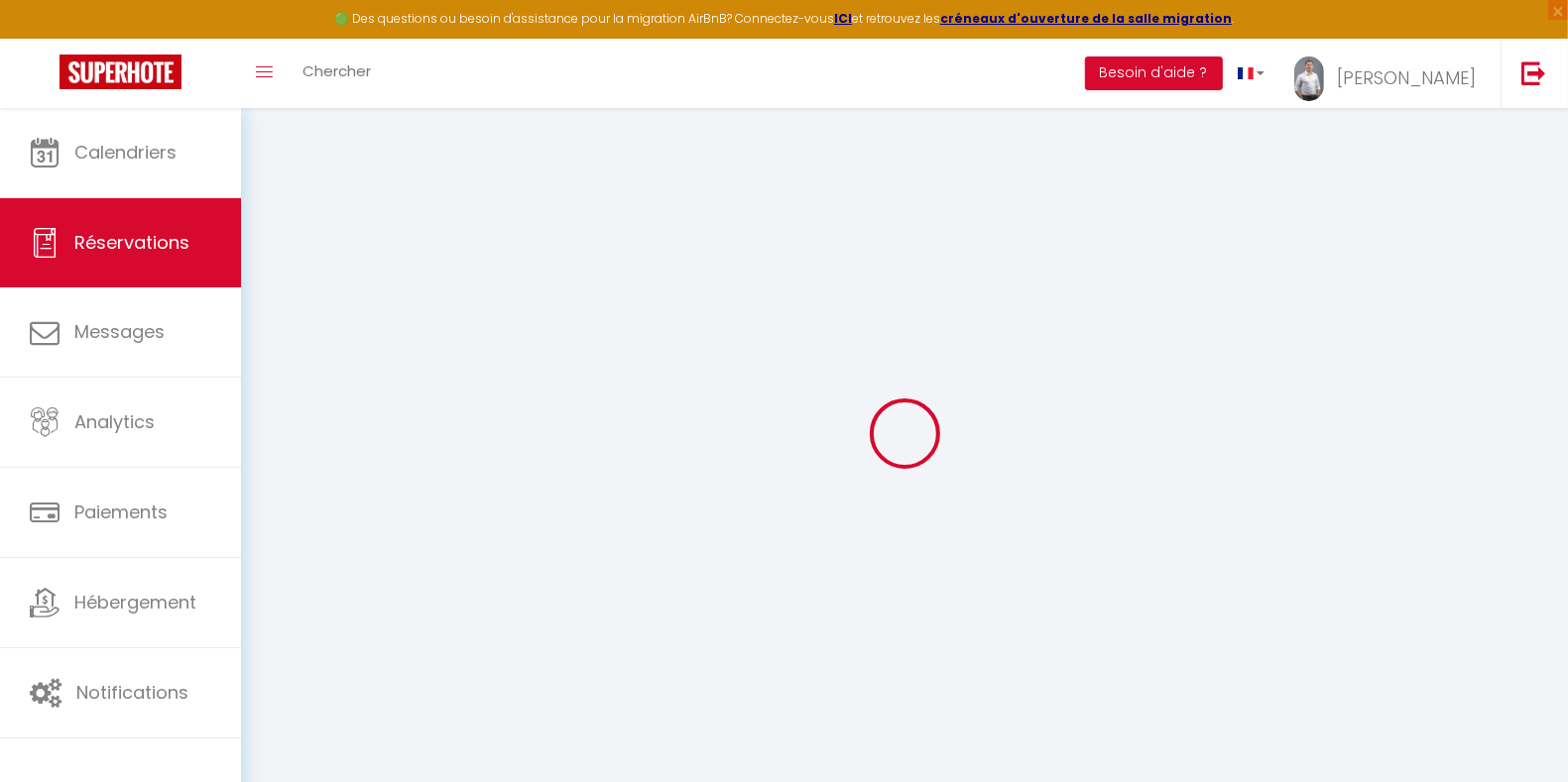
select select
checkbox input "false"
select select
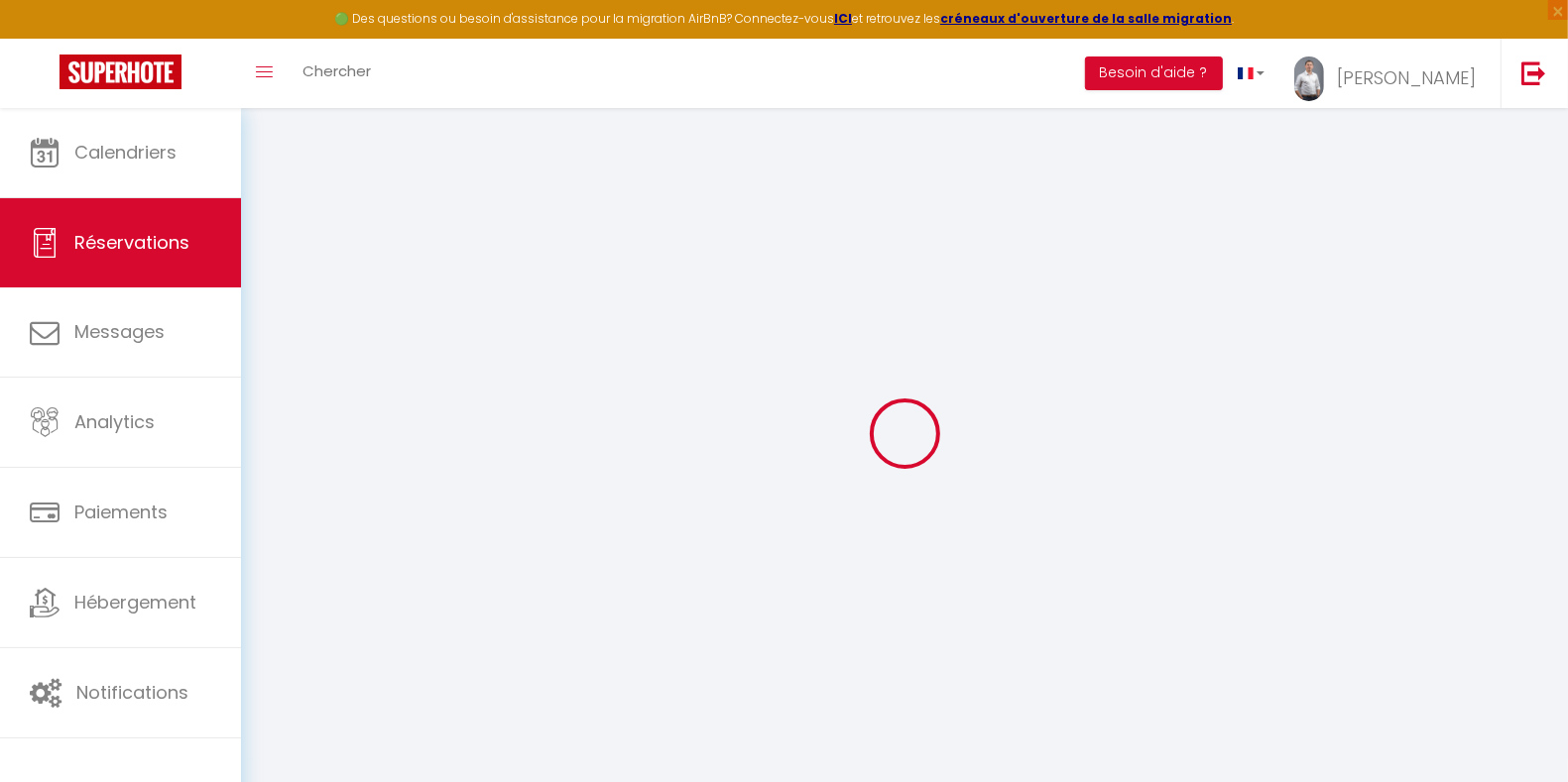
select select
checkbox input "false"
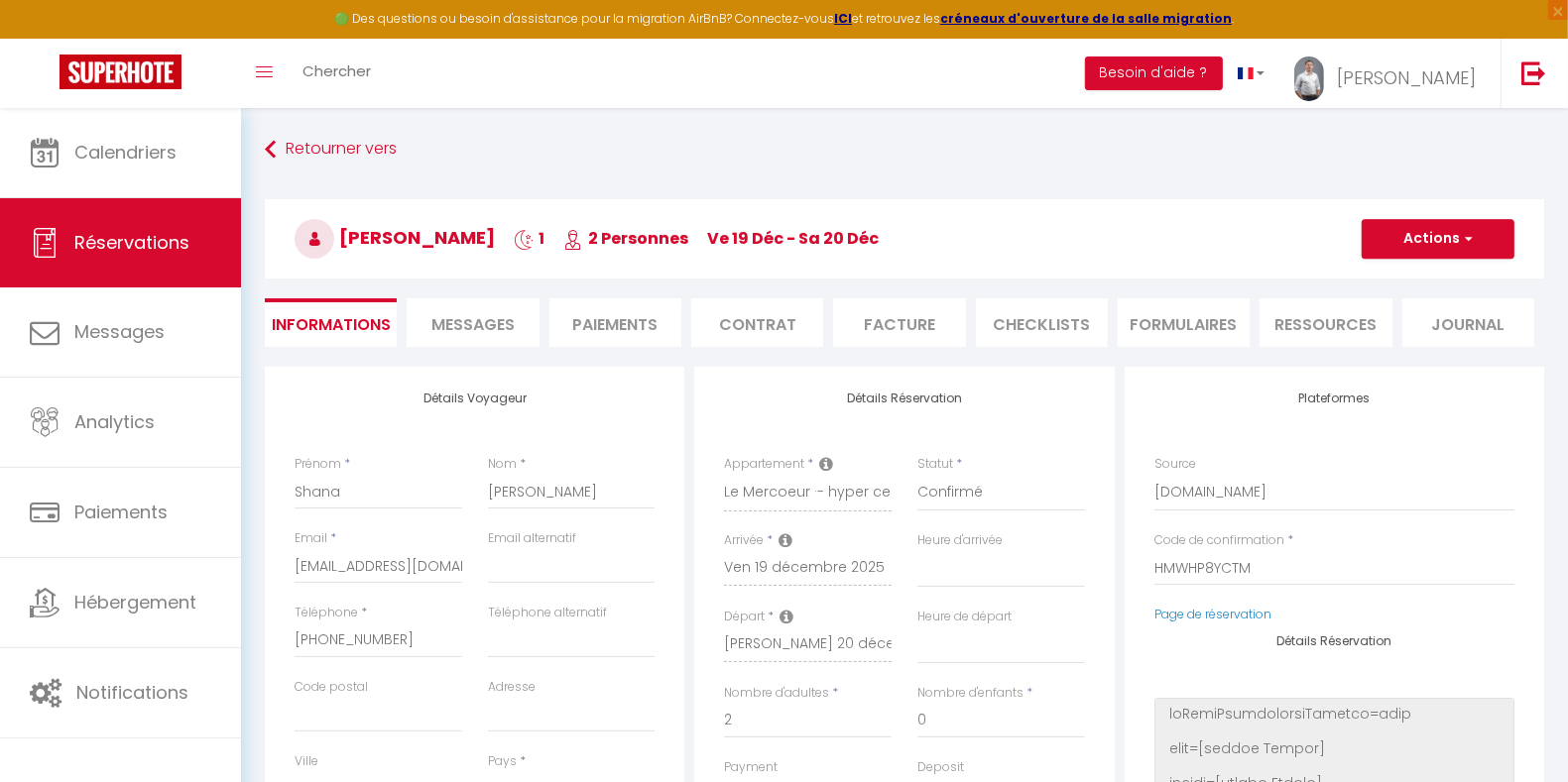
select select
type input "30"
type input "5.17"
select select
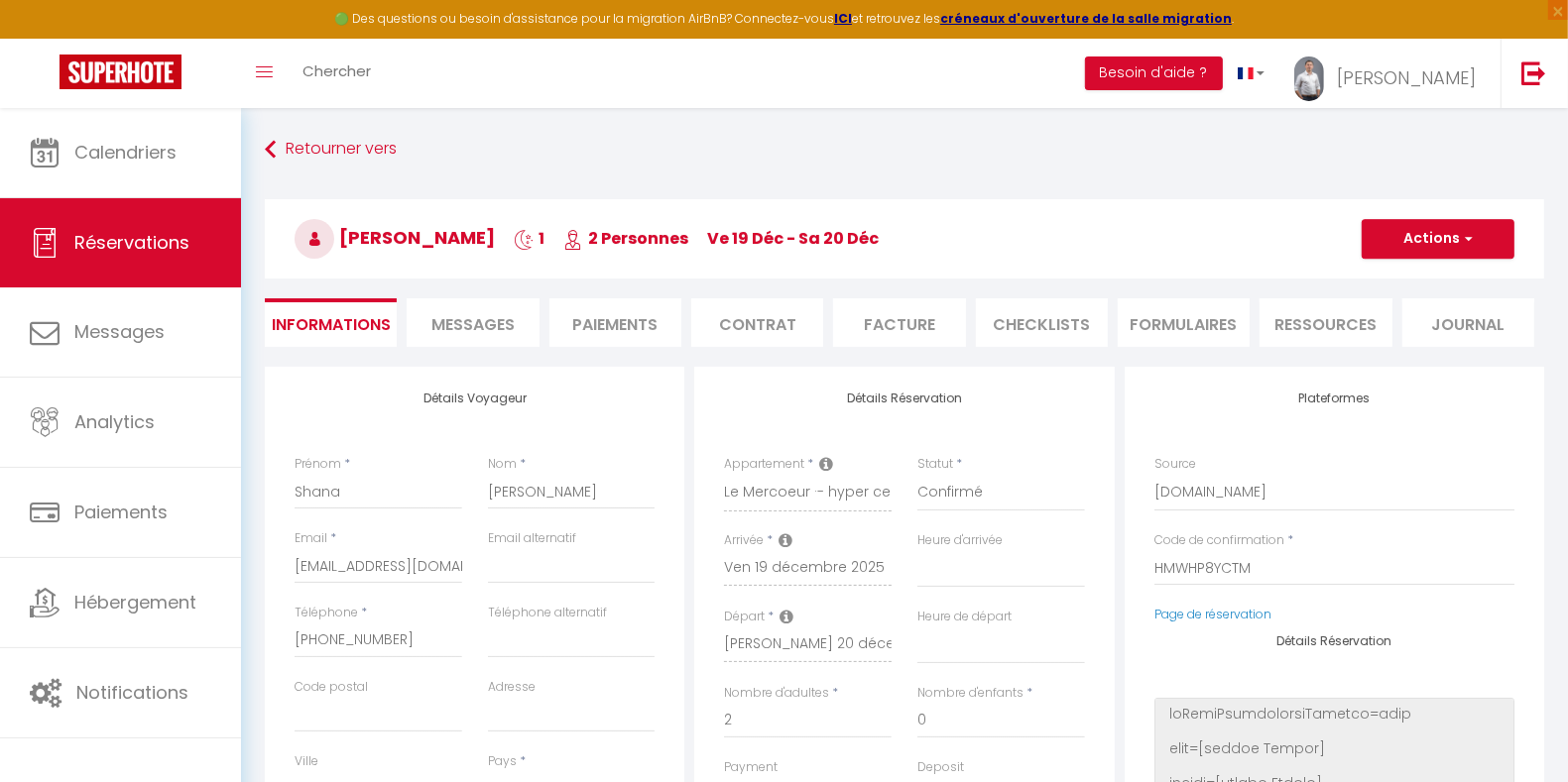
checkbox input "false"
select select
checkbox input "false"
select select
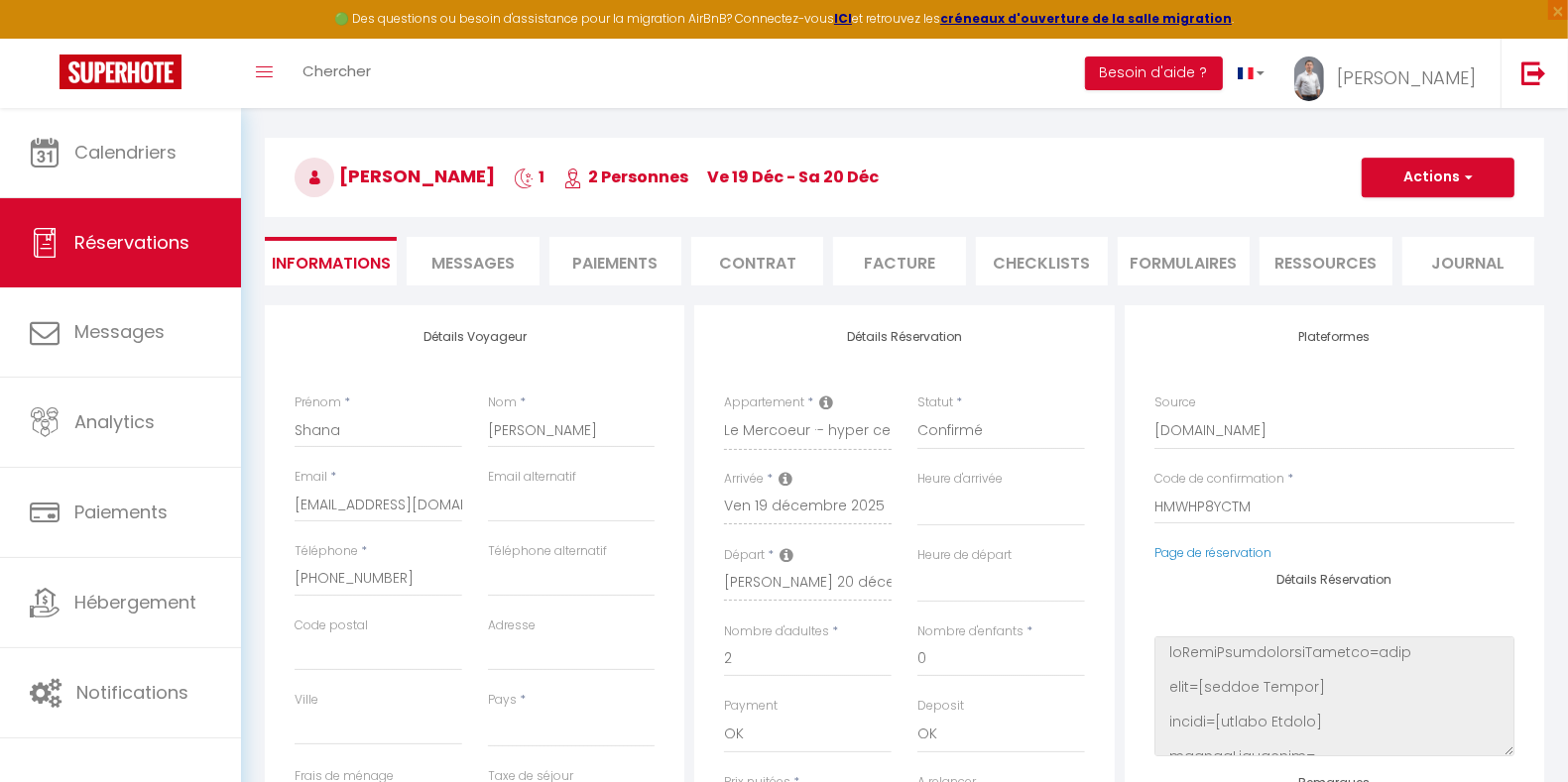
scroll to position [20, 0]
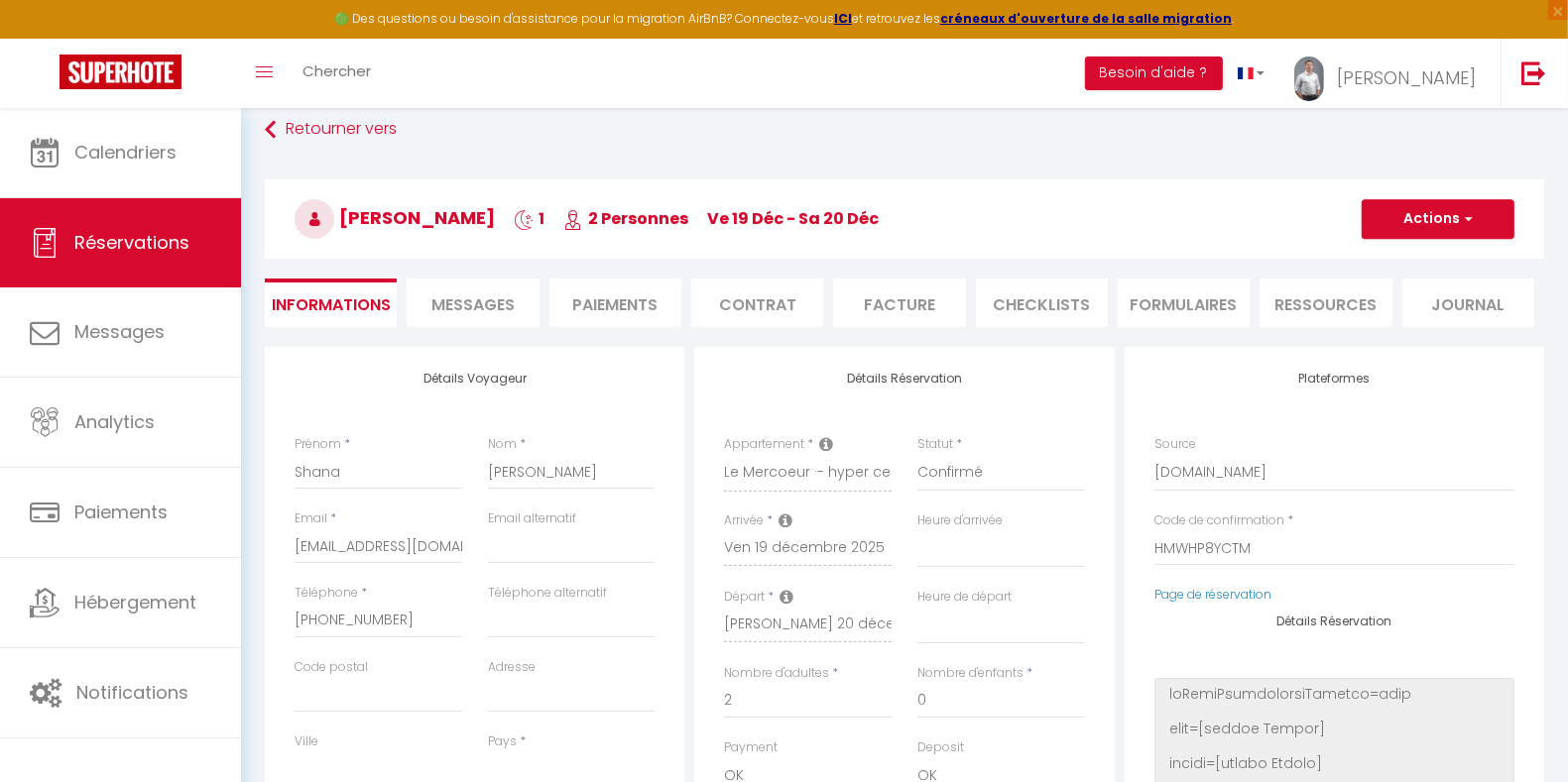
click at [609, 319] on li "Paiements" at bounding box center [616, 303] width 131 height 49
